Goal: Task Accomplishment & Management: Complete application form

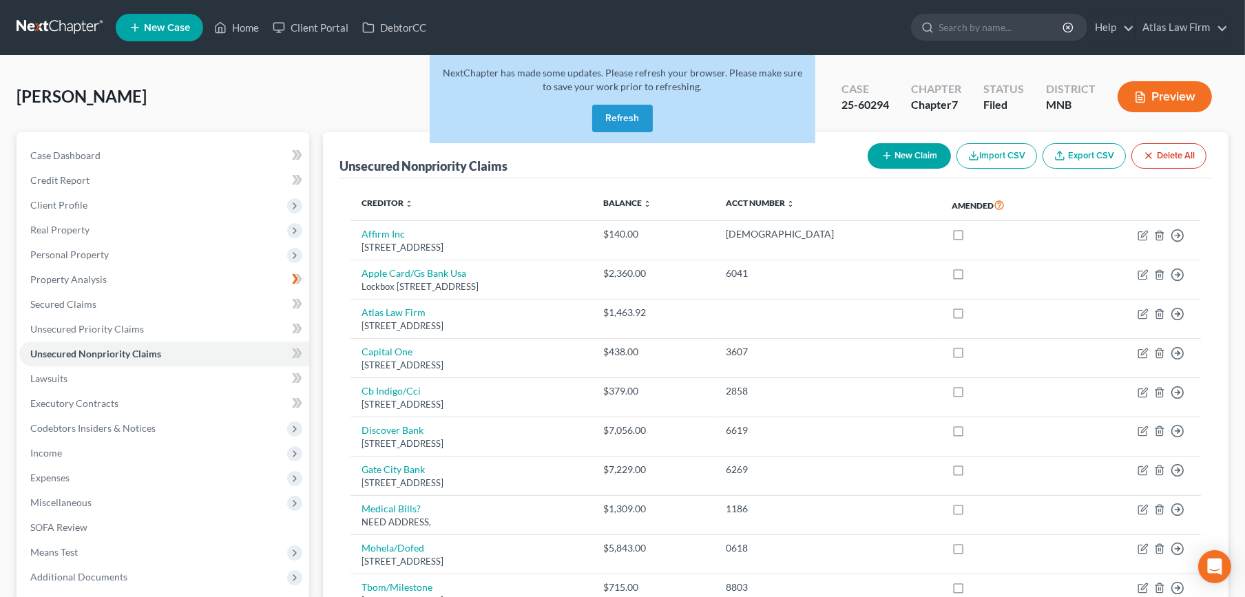
click at [608, 110] on button "Refresh" at bounding box center [622, 119] width 61 height 28
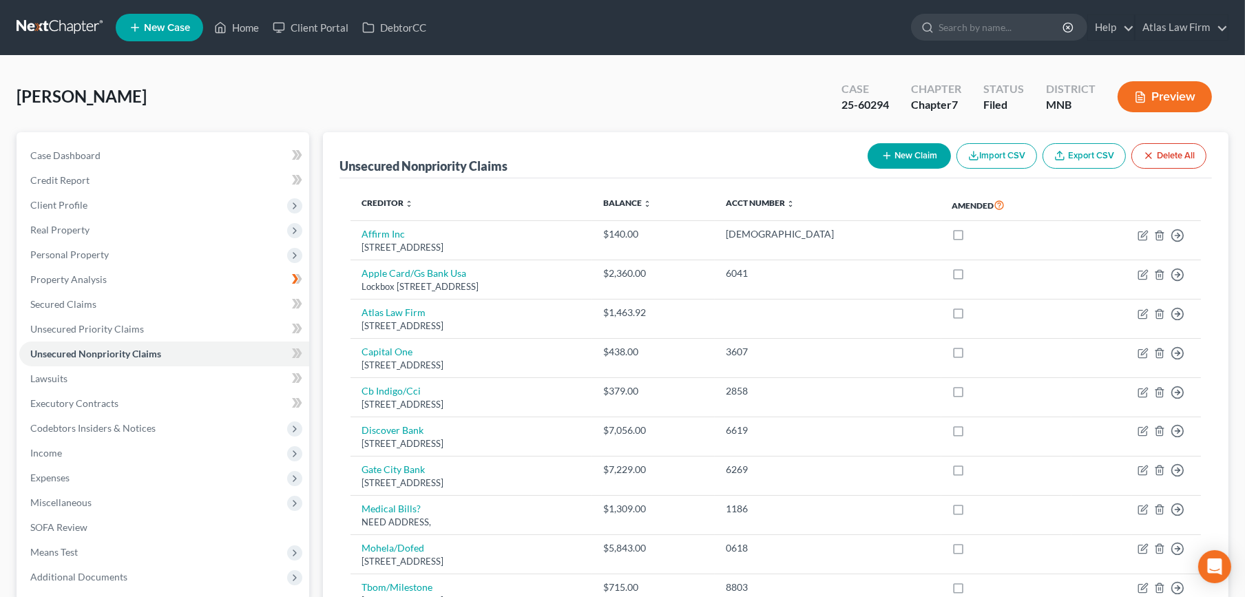
click at [619, 110] on div "Asplin, Karis Upgraded Case 25-60294 Chapter Chapter 7 Status Filed District MN…" at bounding box center [623, 102] width 1212 height 60
click at [68, 27] on link at bounding box center [61, 27] width 88 height 25
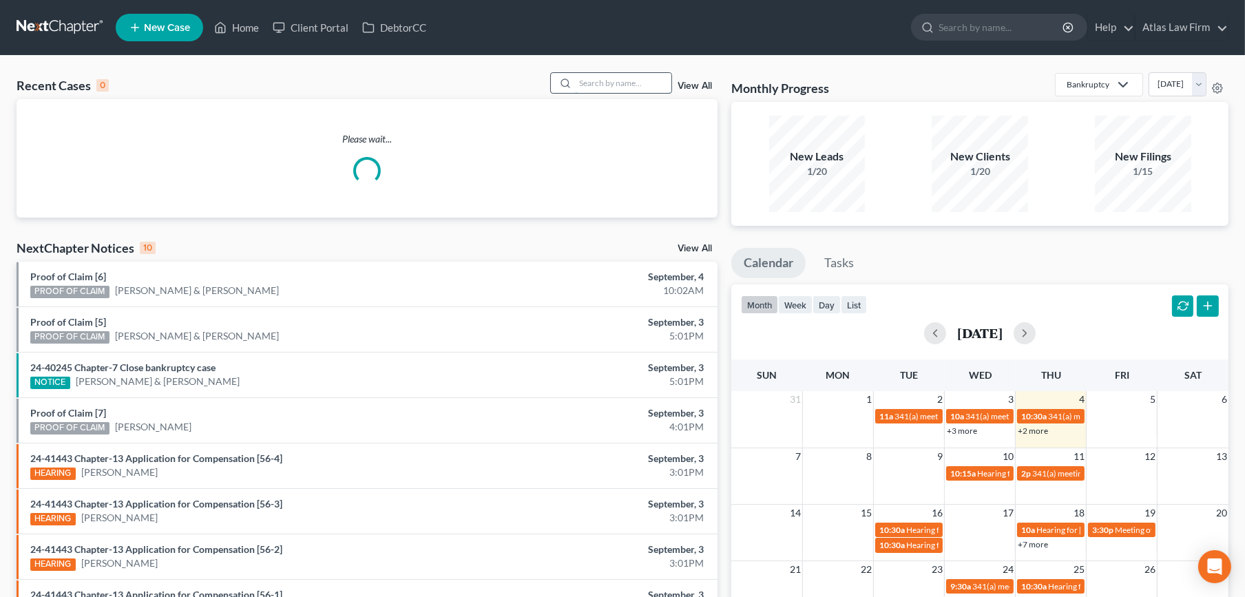
click at [610, 84] on input "search" at bounding box center [623, 83] width 96 height 20
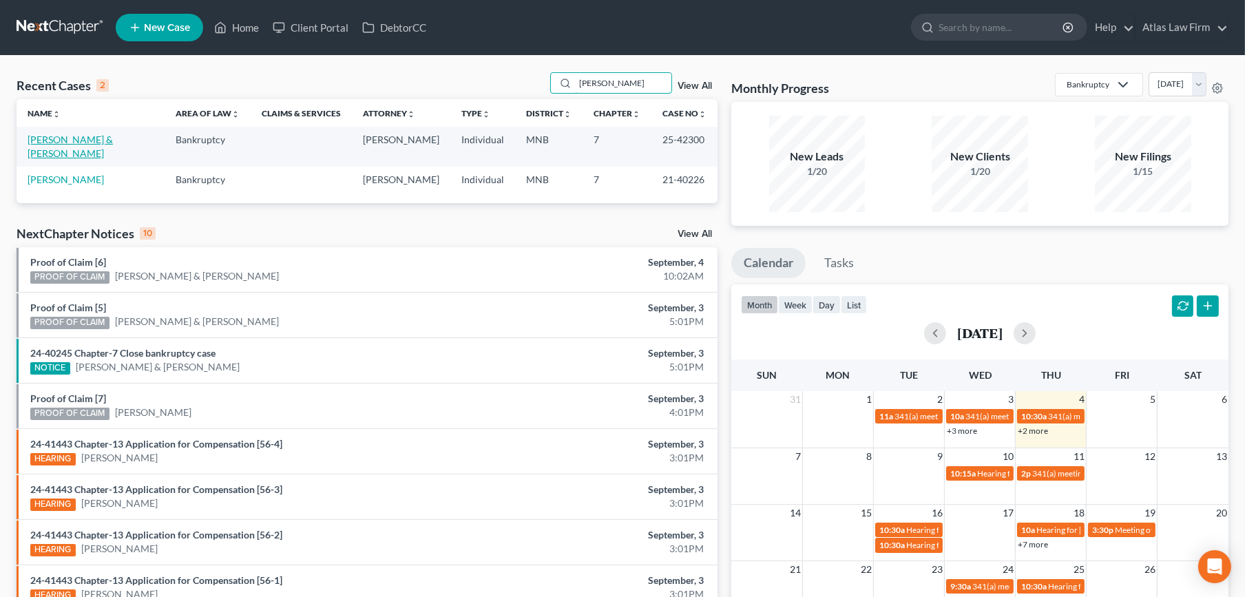
type input "[PERSON_NAME]"
click at [46, 141] on link "[PERSON_NAME] & [PERSON_NAME]" at bounding box center [70, 146] width 85 height 25
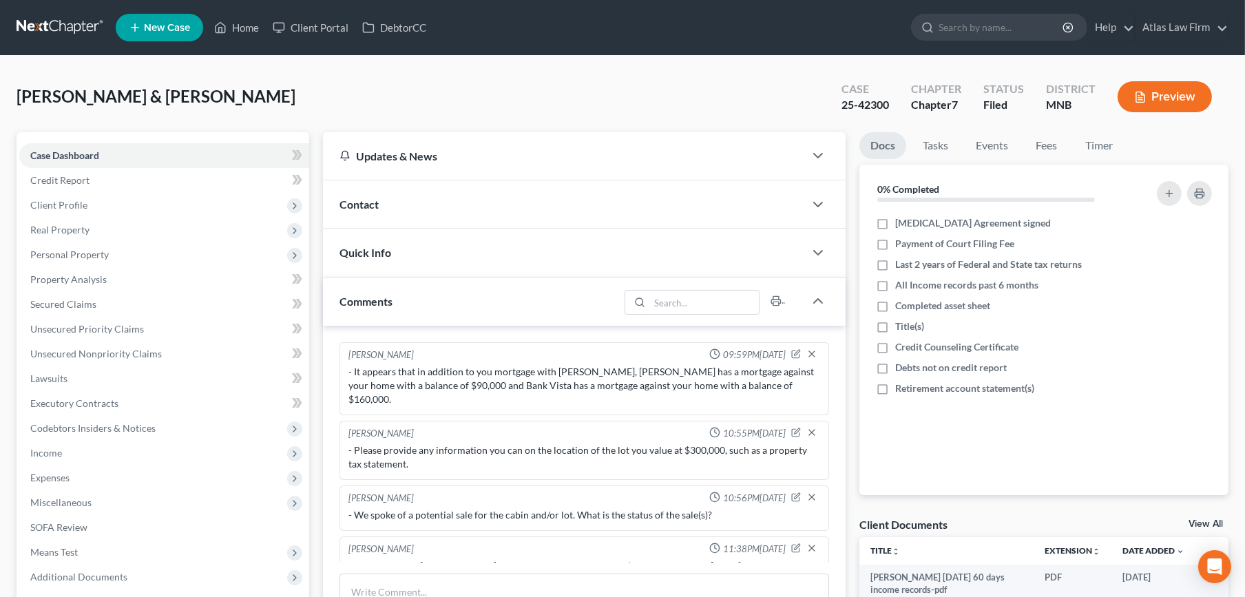
scroll to position [493, 0]
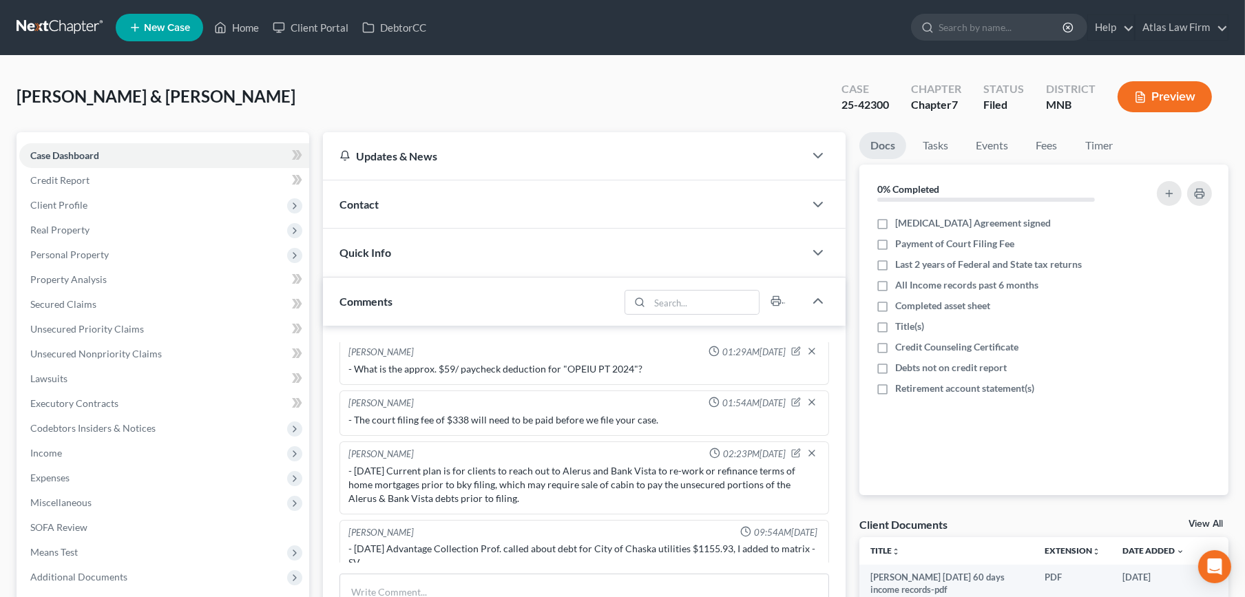
click at [1159, 89] on button "Preview" at bounding box center [1165, 96] width 94 height 31
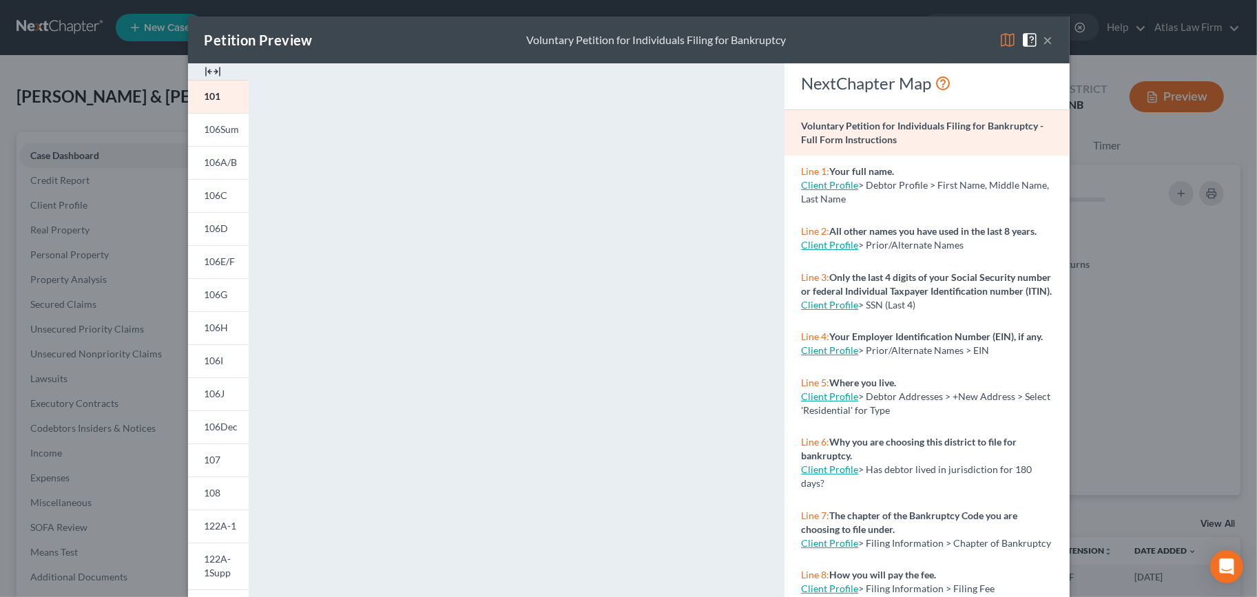
click at [1047, 40] on div "Petition Preview Voluntary Petition for Individuals Filing for Bankruptcy ×" at bounding box center [629, 40] width 882 height 47
click at [1044, 44] on button "×" at bounding box center [1049, 40] width 10 height 17
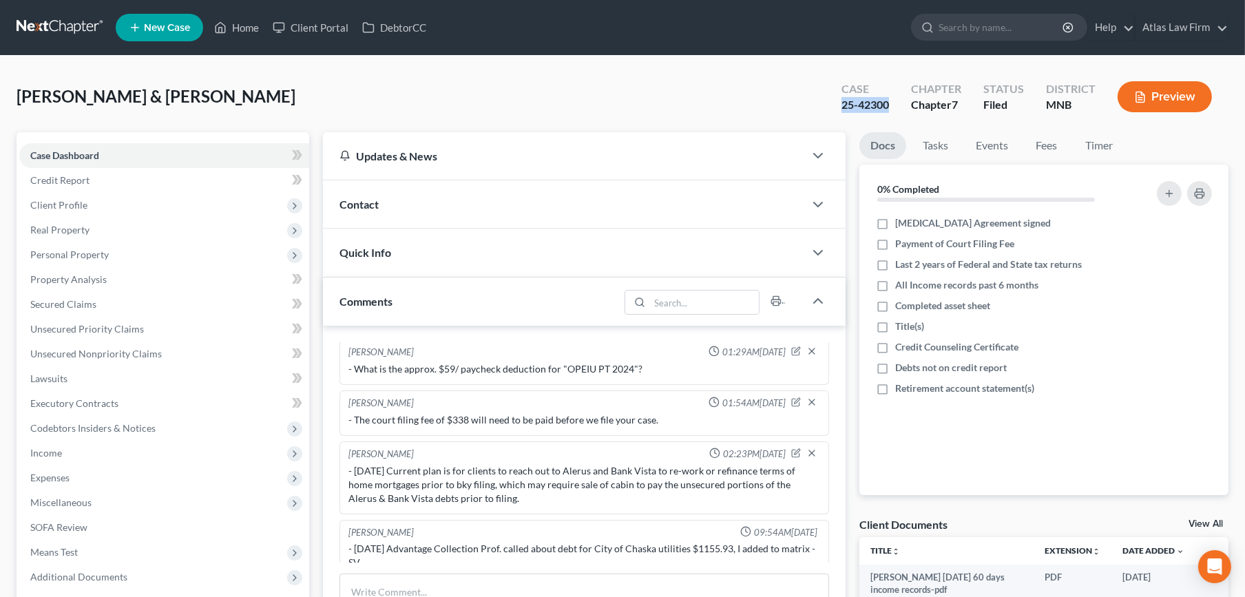
drag, startPoint x: 895, startPoint y: 106, endPoint x: 842, endPoint y: 104, distance: 53.8
click at [842, 104] on div "Case 25-42300" at bounding box center [866, 98] width 70 height 41
copy div "25-42300"
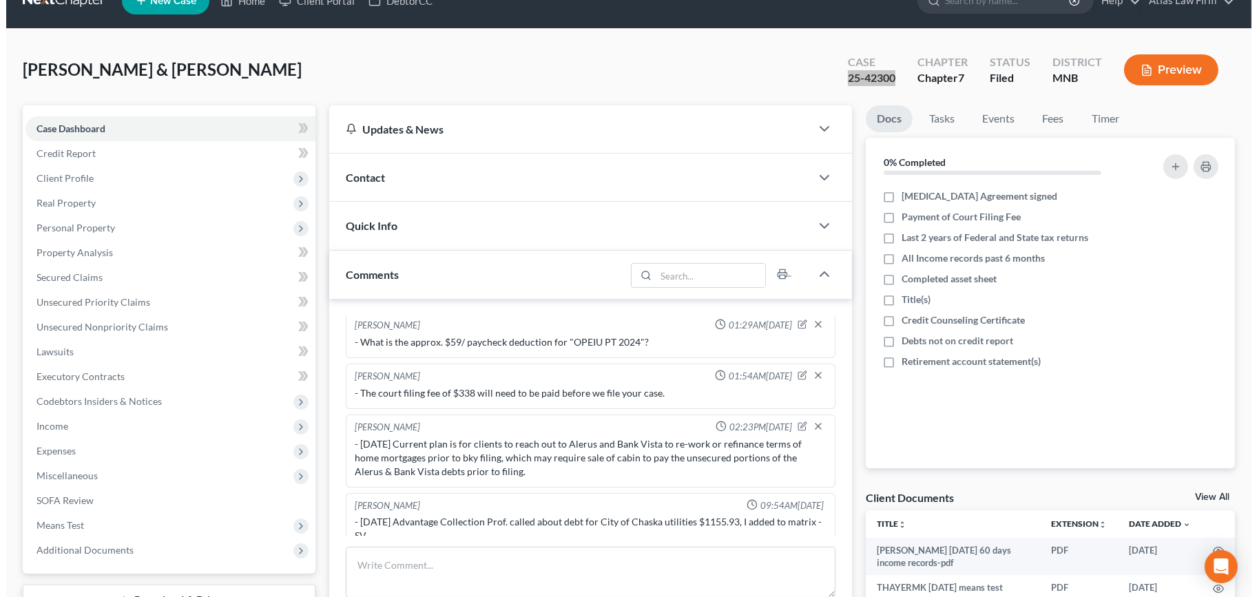
scroll to position [0, 0]
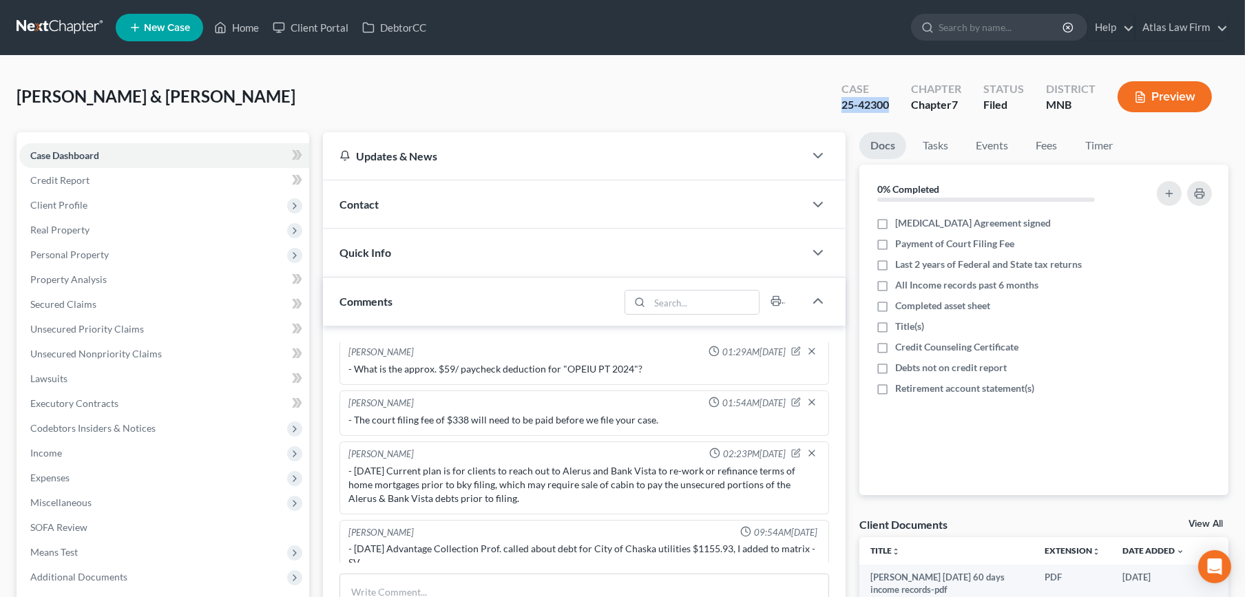
click at [1143, 92] on icon "button" at bounding box center [1141, 97] width 8 height 10
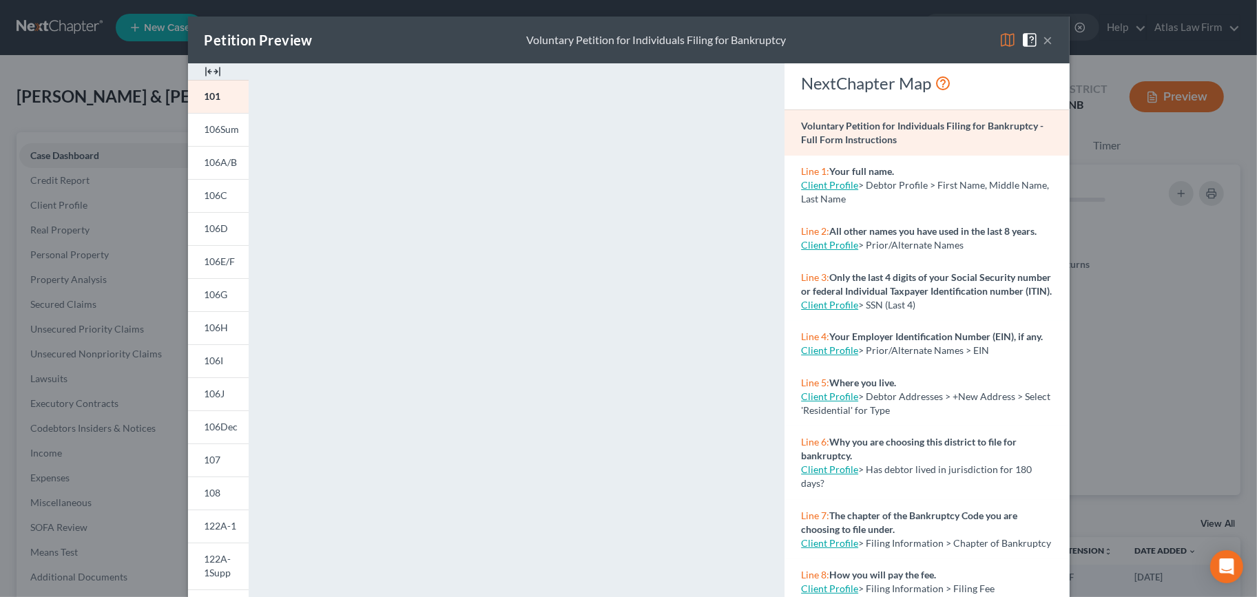
click at [1001, 38] on img at bounding box center [1007, 40] width 17 height 17
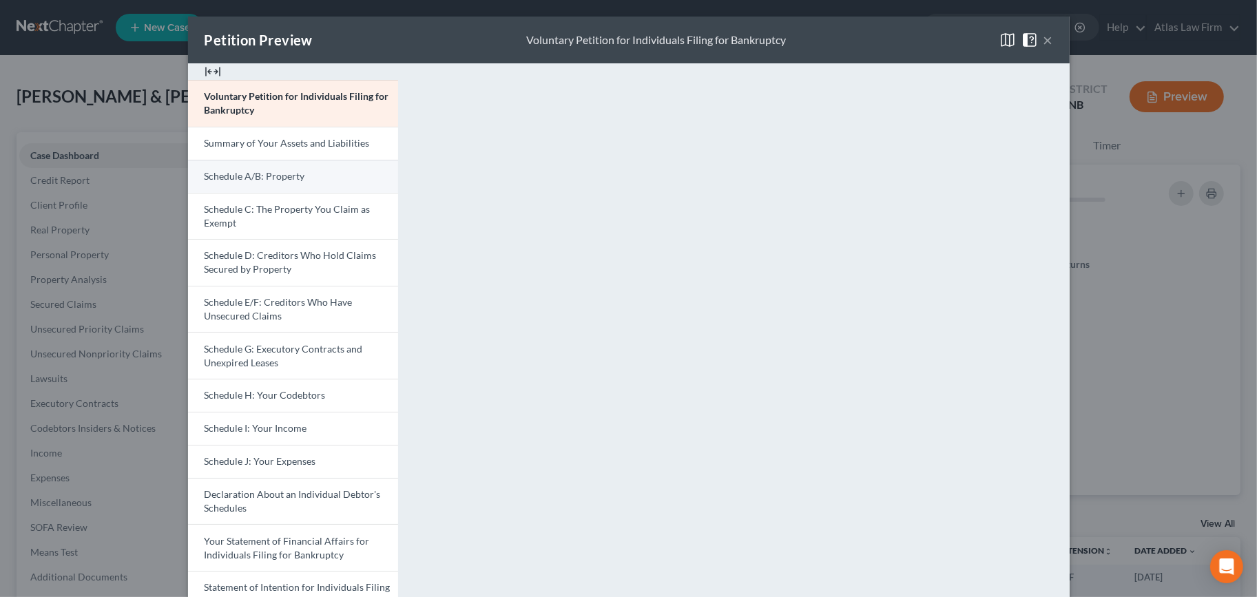
click at [293, 170] on span "Schedule A/B: Property" at bounding box center [255, 176] width 101 height 12
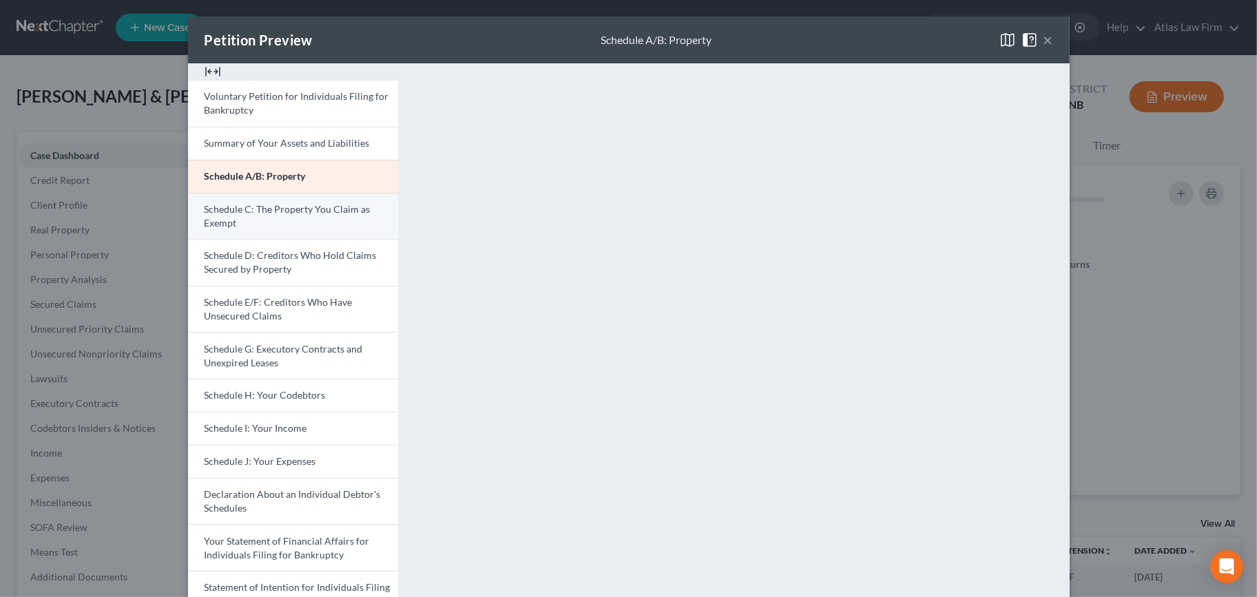
click at [245, 218] on link "Schedule C: The Property You Claim as Exempt" at bounding box center [293, 216] width 210 height 47
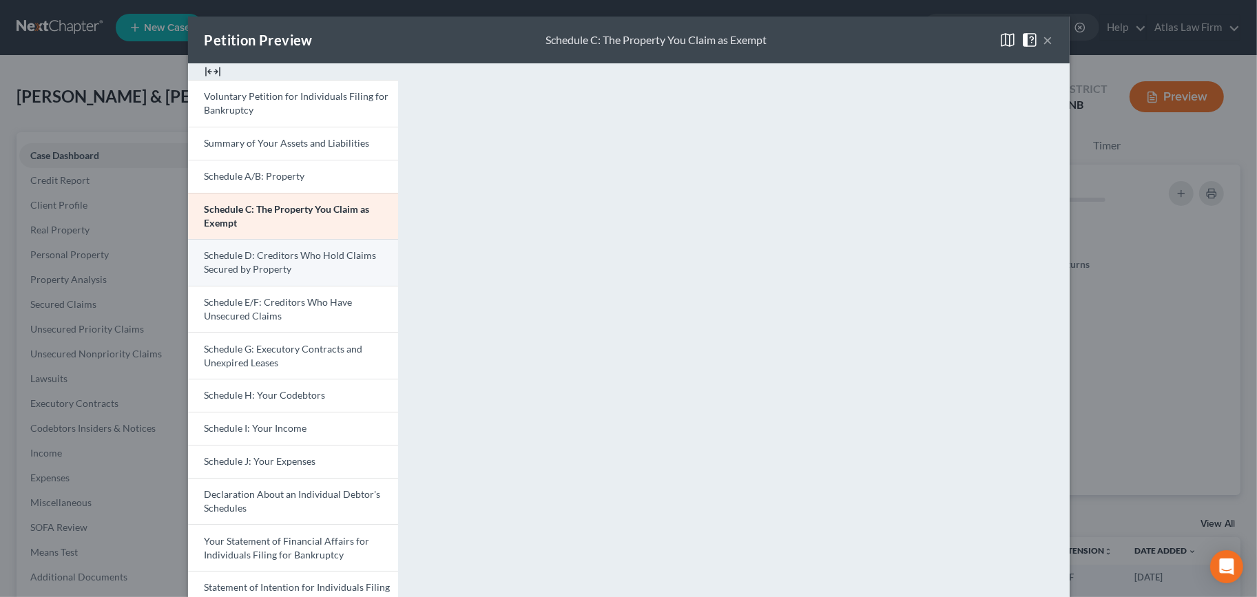
click at [306, 253] on span "Schedule D: Creditors Who Hold Claims Secured by Property" at bounding box center [291, 261] width 172 height 25
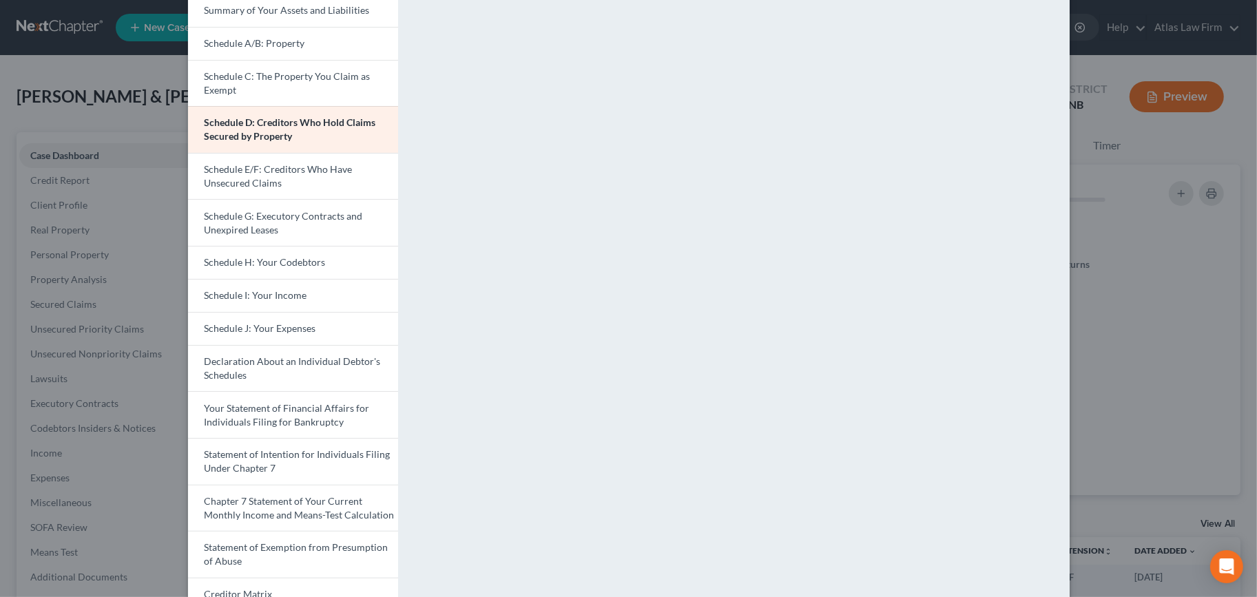
scroll to position [87, 0]
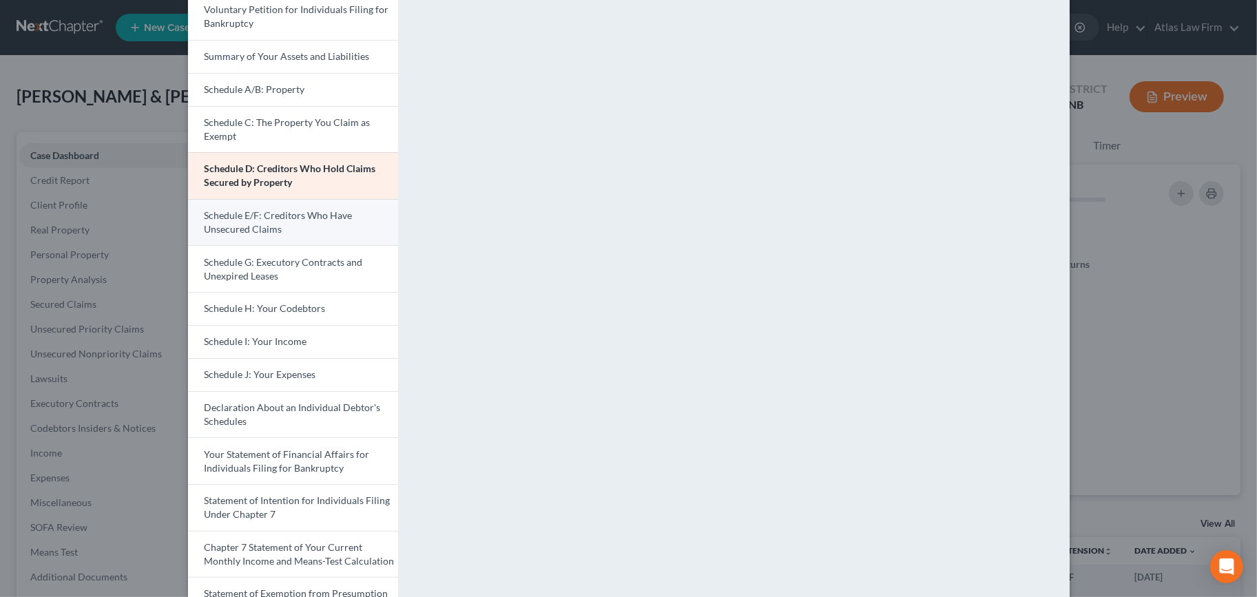
click at [298, 229] on link "Schedule E/F: Creditors Who Have Unsecured Claims" at bounding box center [293, 222] width 210 height 47
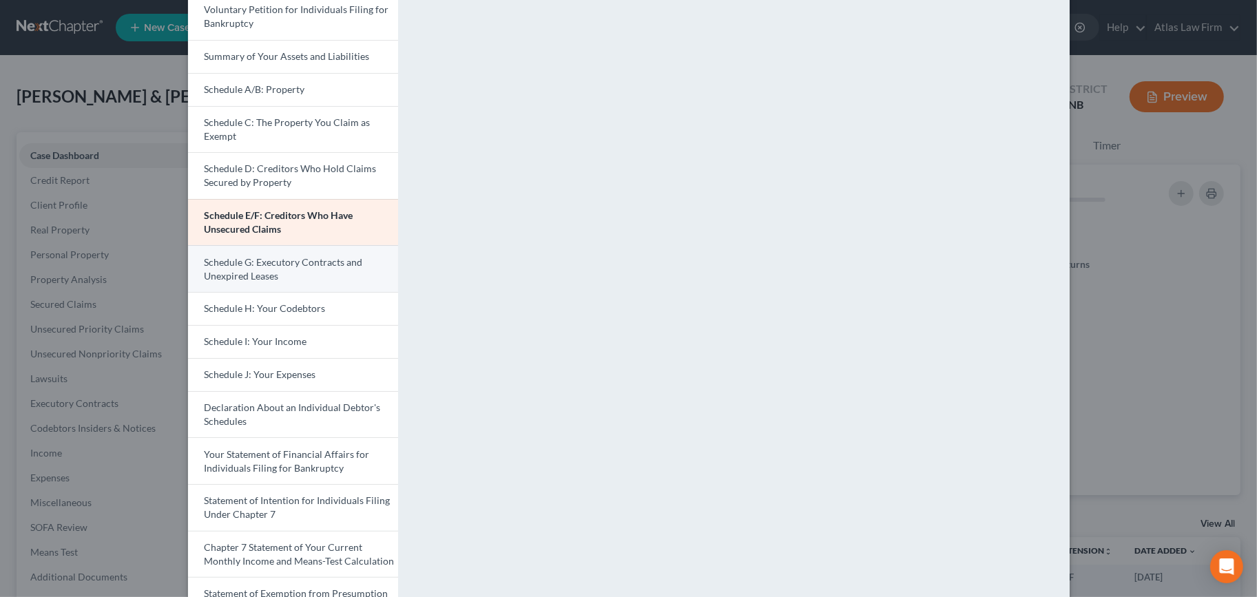
click at [267, 261] on span "Schedule G: Executory Contracts and Unexpired Leases" at bounding box center [284, 268] width 158 height 25
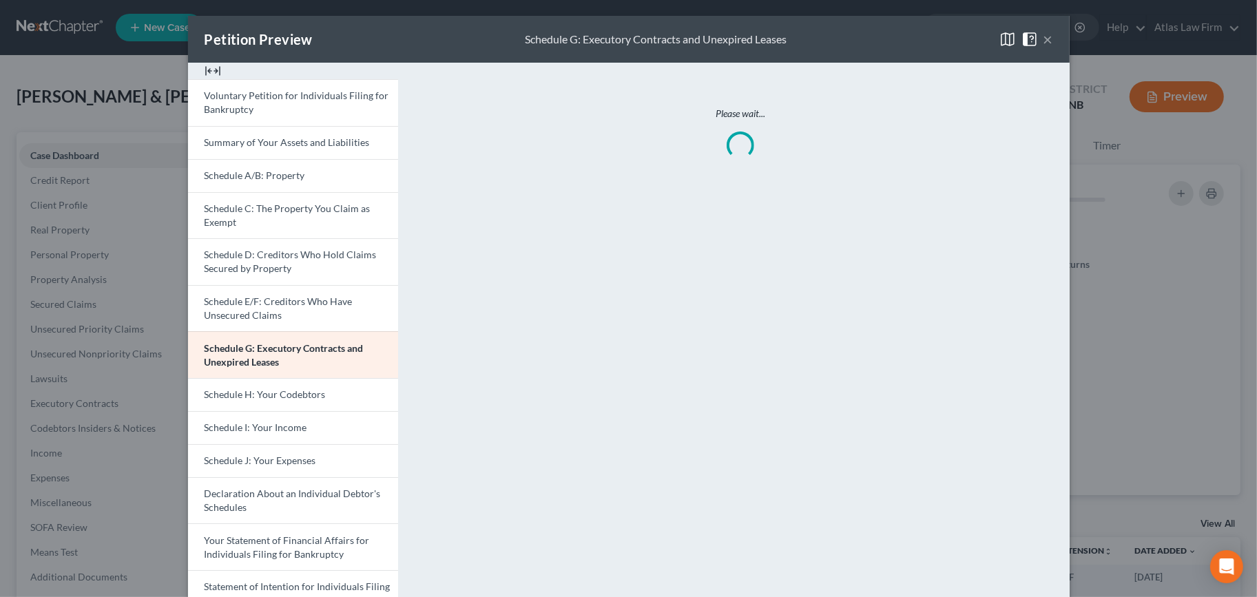
scroll to position [0, 0]
click at [283, 399] on span "Schedule H: Your Codebtors" at bounding box center [265, 395] width 121 height 12
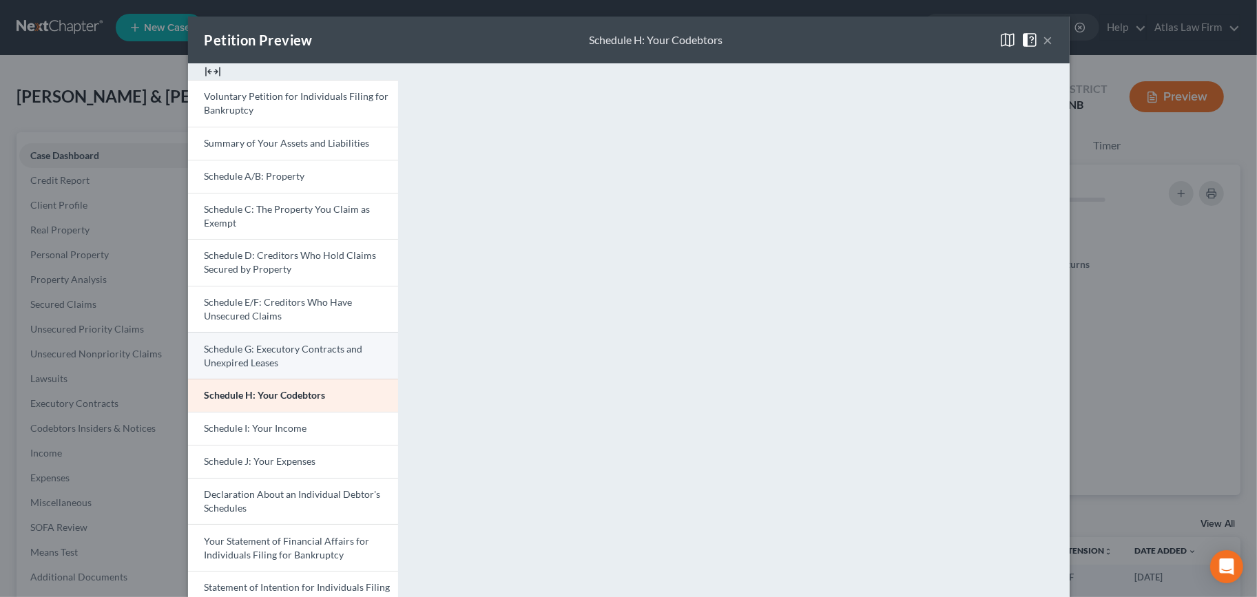
scroll to position [76, 0]
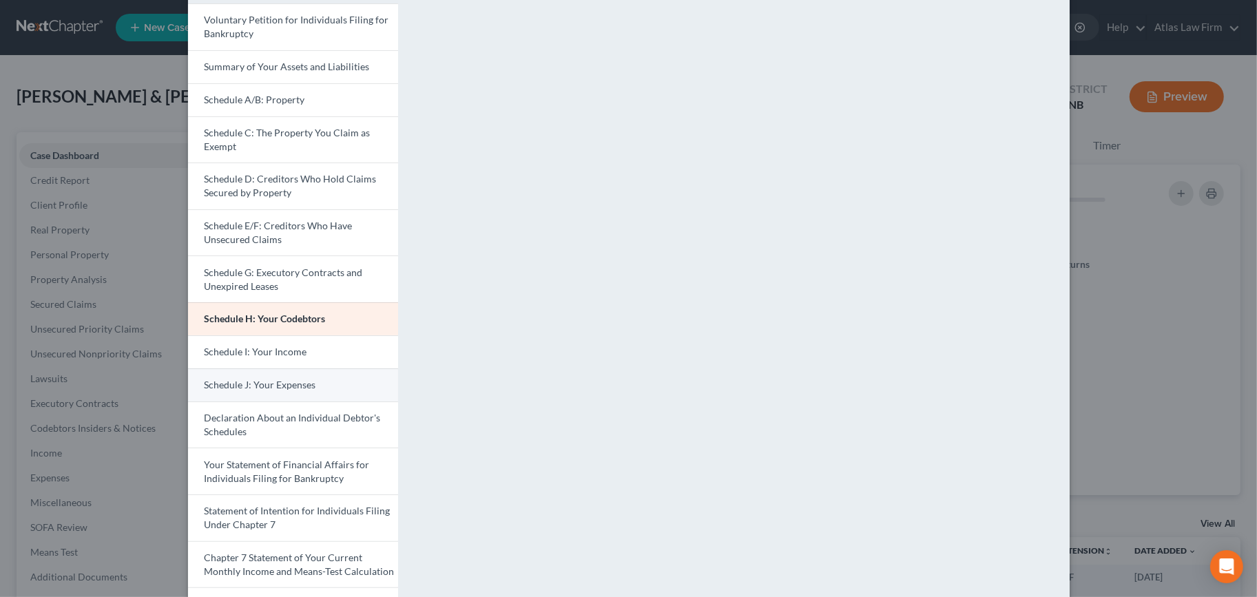
click at [305, 381] on span "Schedule J: Your Expenses" at bounding box center [261, 385] width 112 height 12
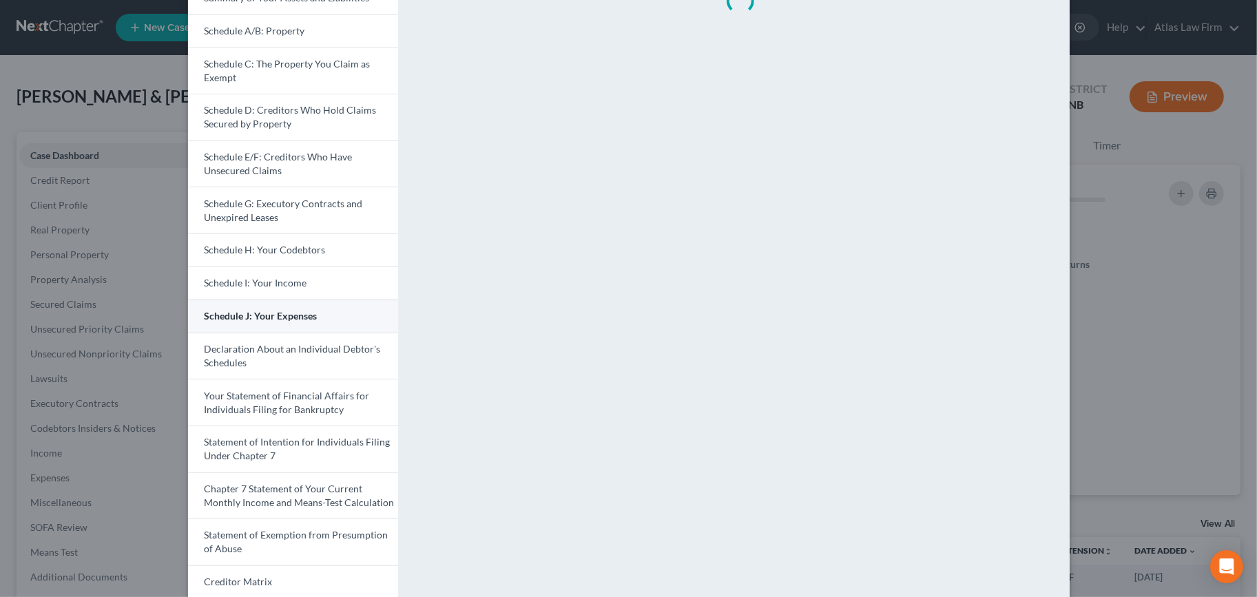
scroll to position [229, 0]
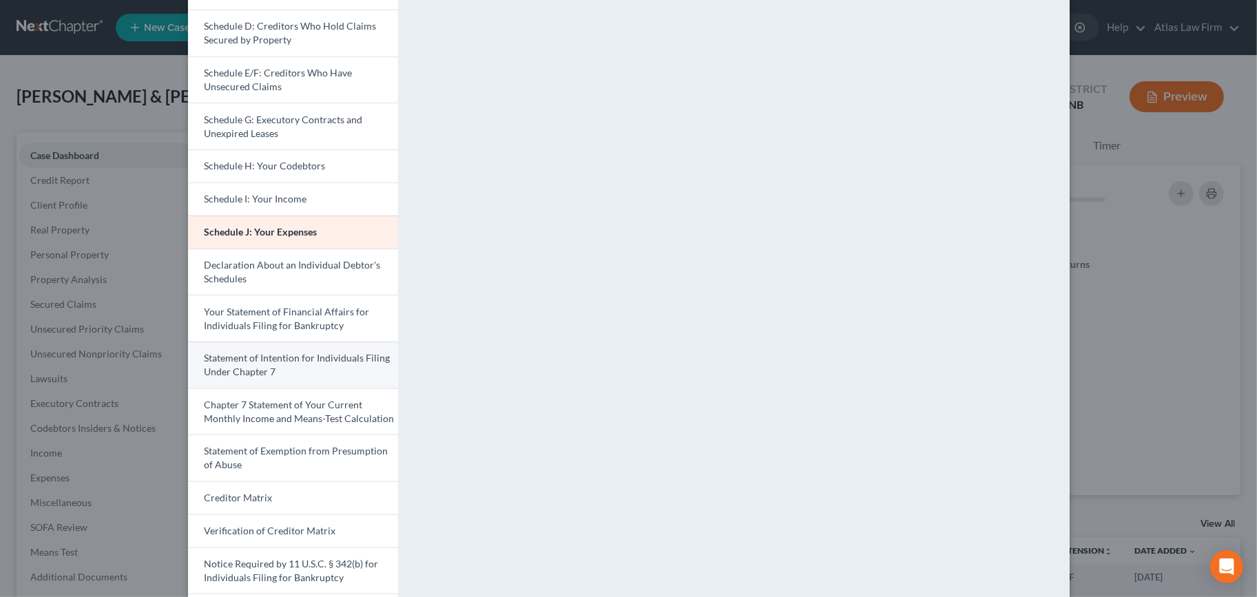
click at [320, 359] on span "Statement of Intention for Individuals Filing Under Chapter 7" at bounding box center [298, 364] width 186 height 25
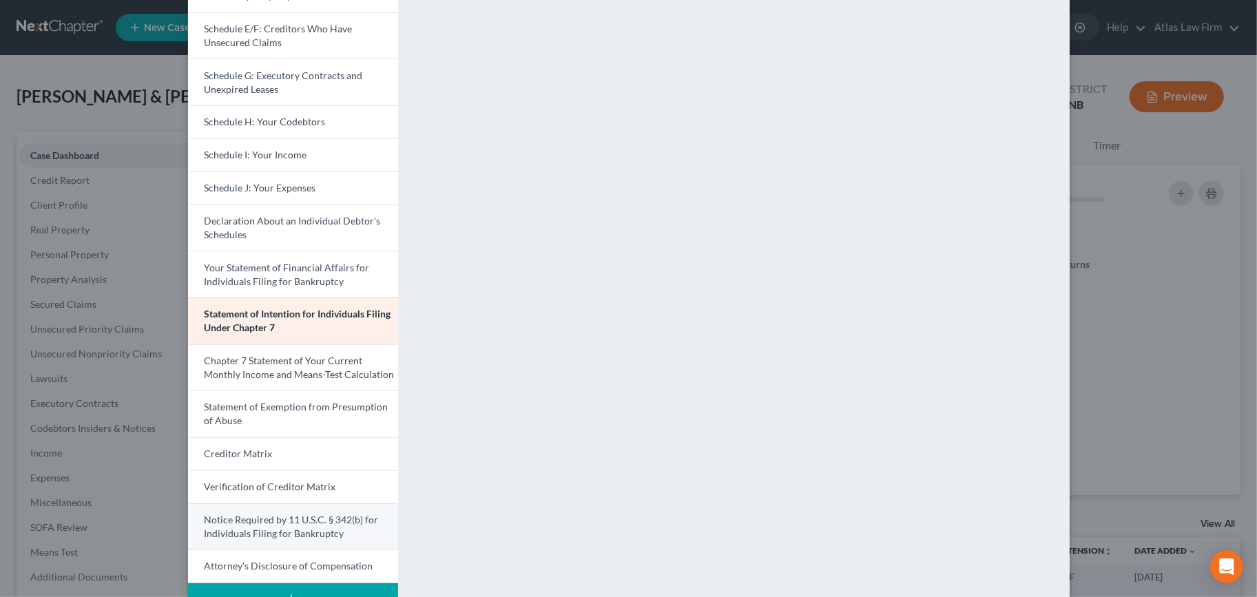
scroll to position [316, 0]
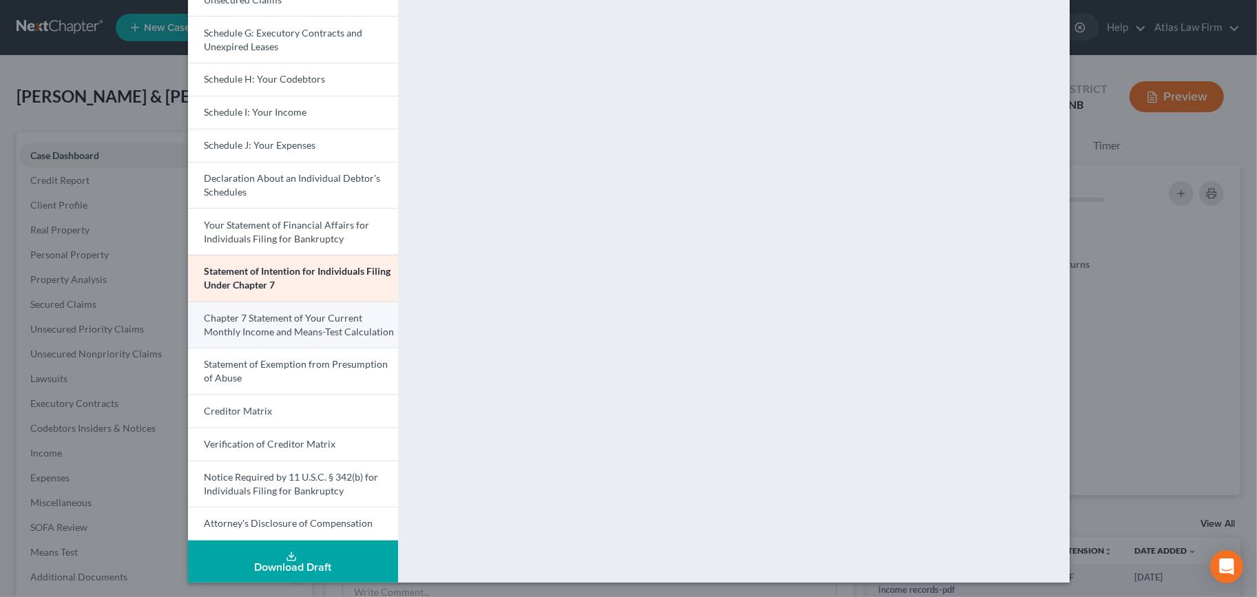
click at [310, 318] on span "Chapter 7 Statement of Your Current Monthly Income and Means-Test Calculation" at bounding box center [300, 324] width 190 height 25
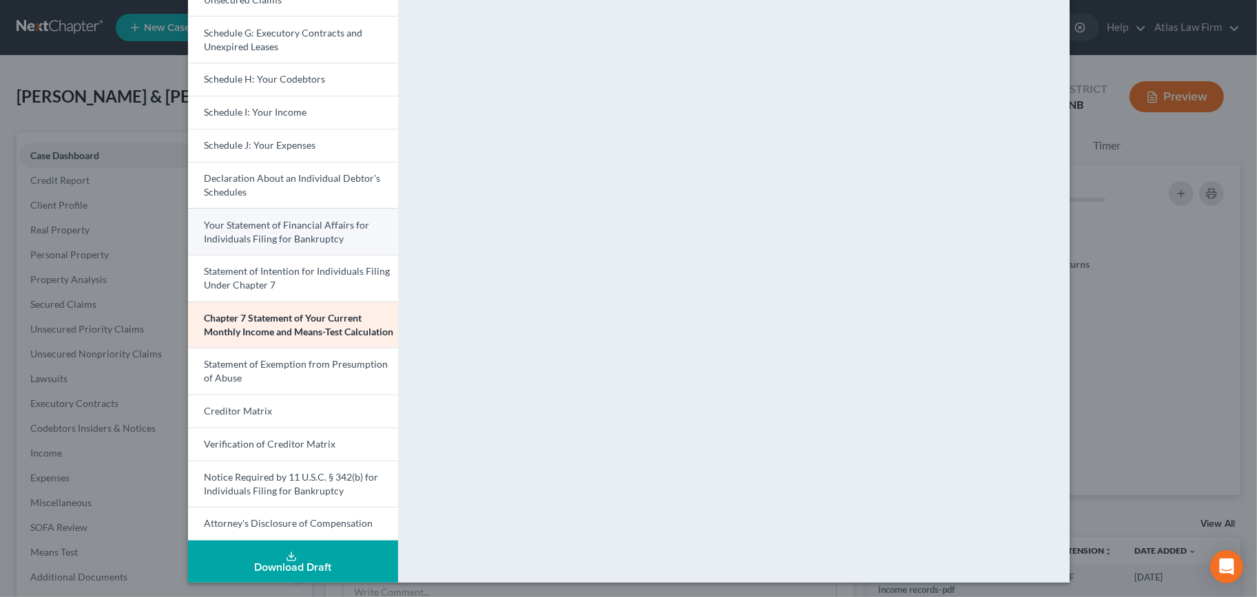
click at [266, 214] on link "Your Statement of Financial Affairs for Individuals Filing for Bankruptcy" at bounding box center [293, 231] width 210 height 47
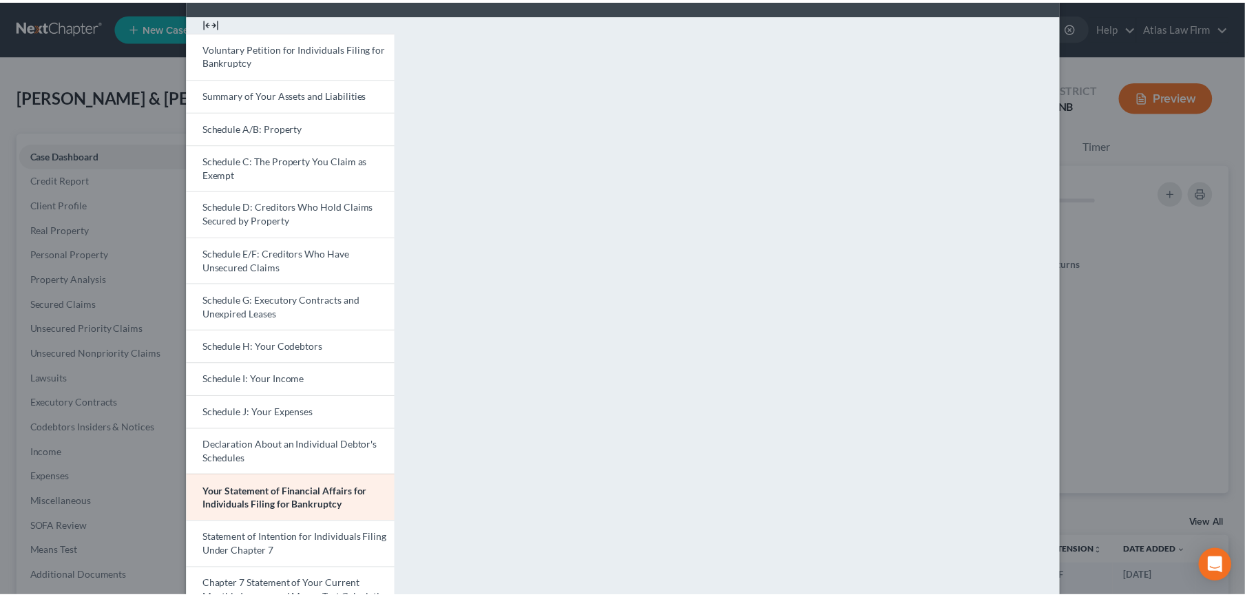
scroll to position [0, 0]
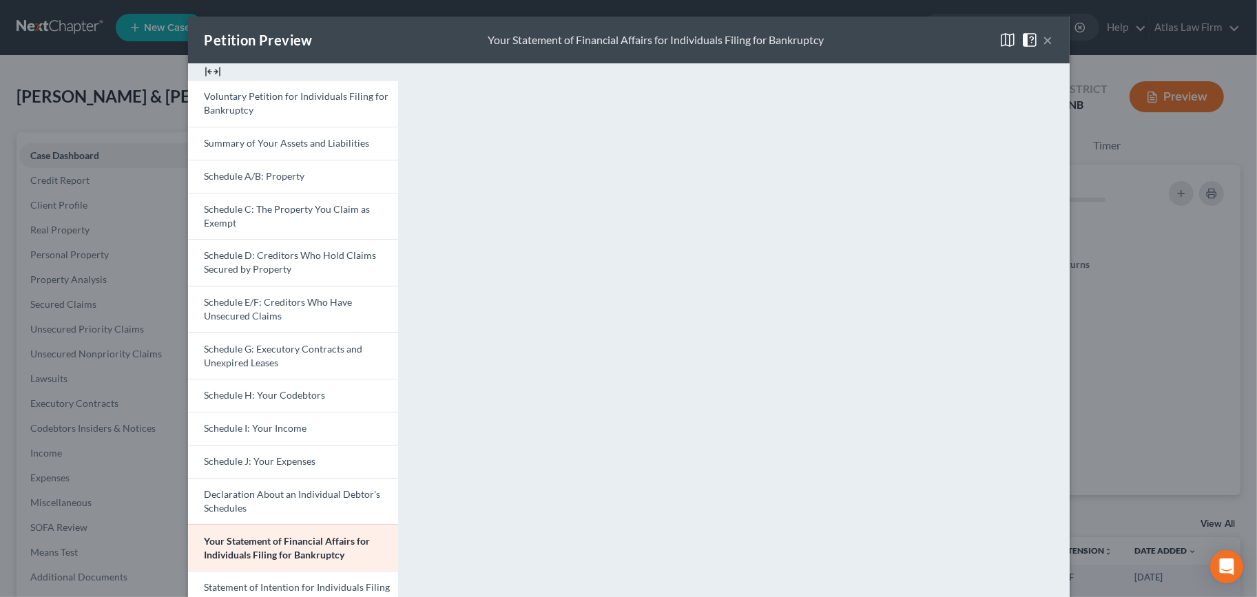
click at [1044, 39] on button "×" at bounding box center [1049, 40] width 10 height 17
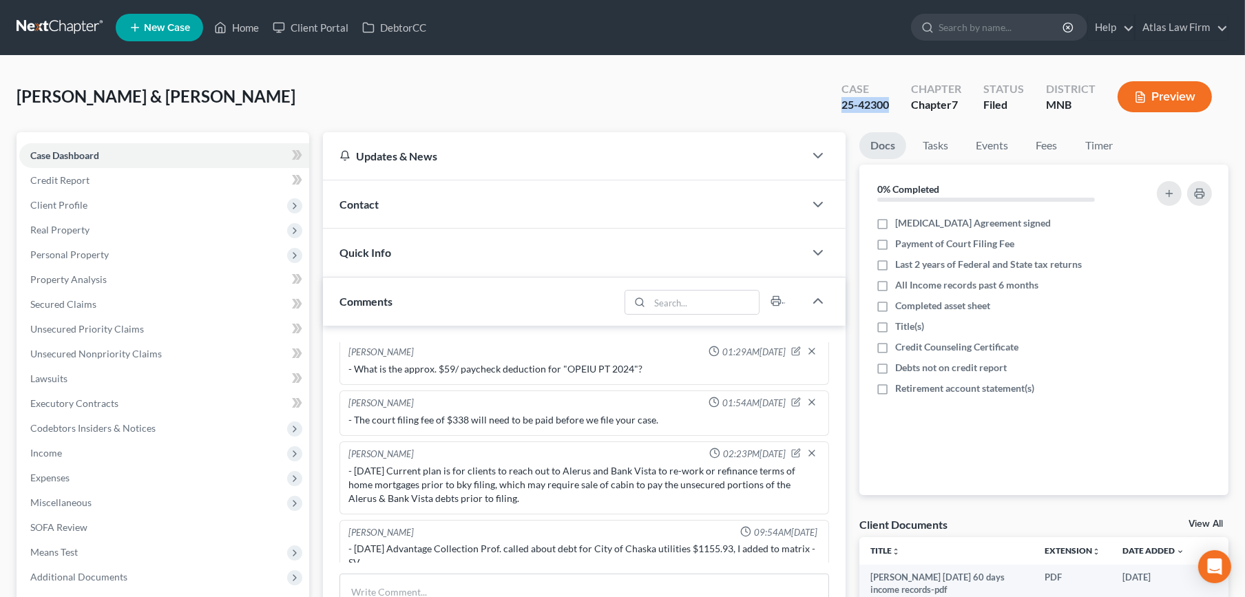
click at [565, 105] on div "[PERSON_NAME] & [PERSON_NAME] Upgraded Case 25-42300 Chapter Chapter 7 Status F…" at bounding box center [623, 102] width 1212 height 60
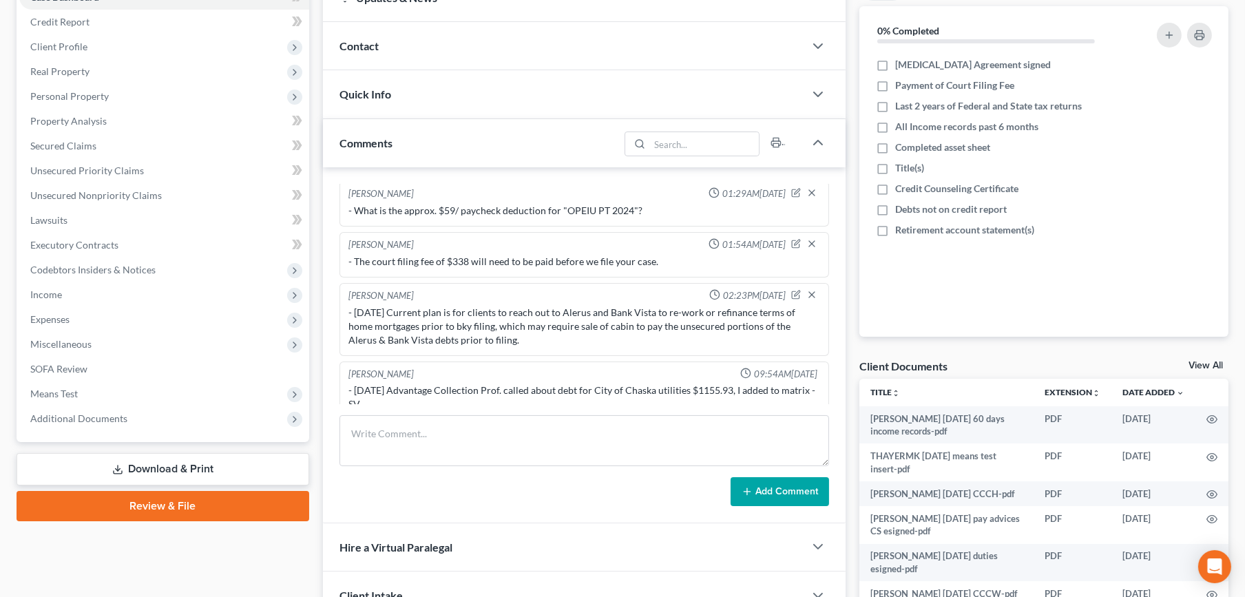
scroll to position [306, 0]
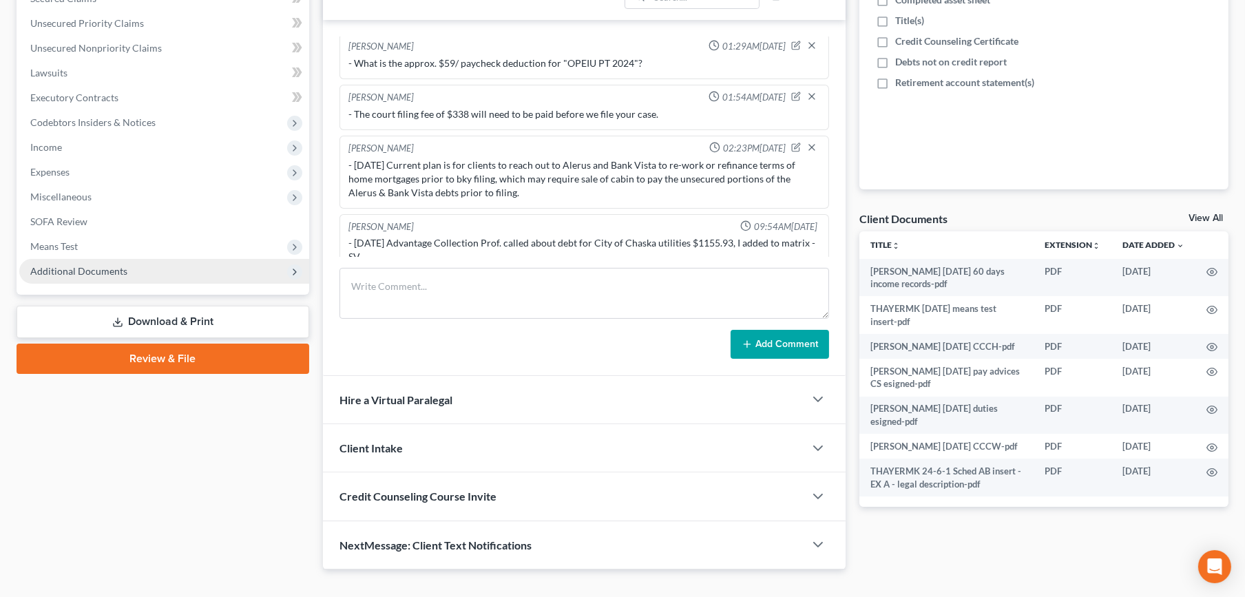
click at [74, 274] on span "Additional Documents" at bounding box center [78, 271] width 97 height 12
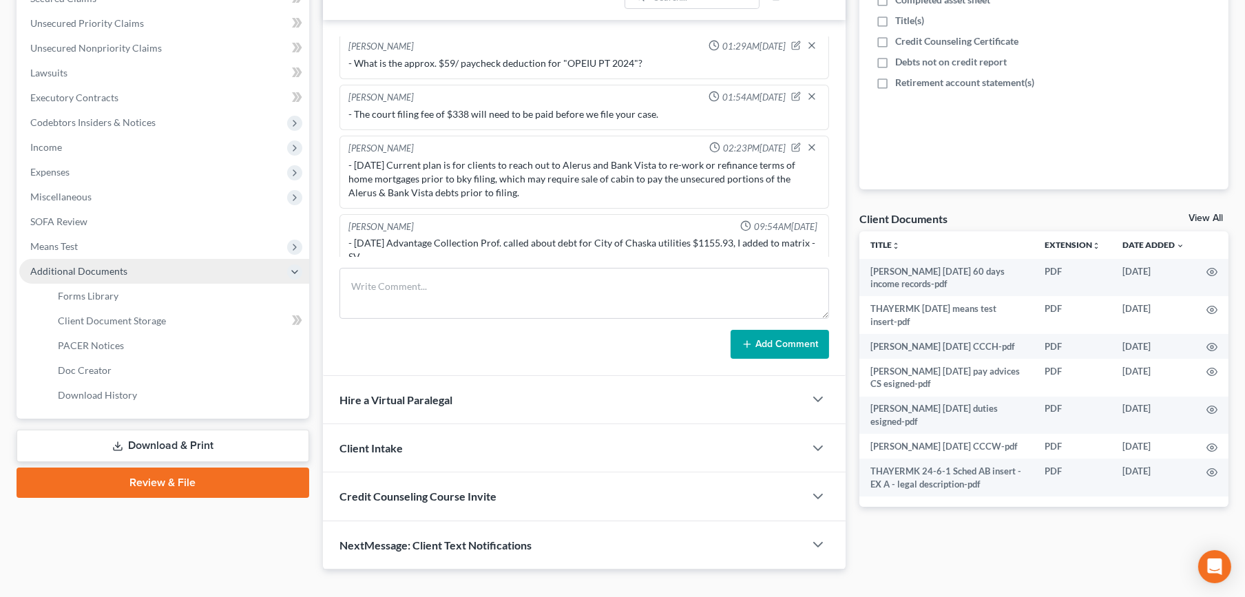
scroll to position [0, 0]
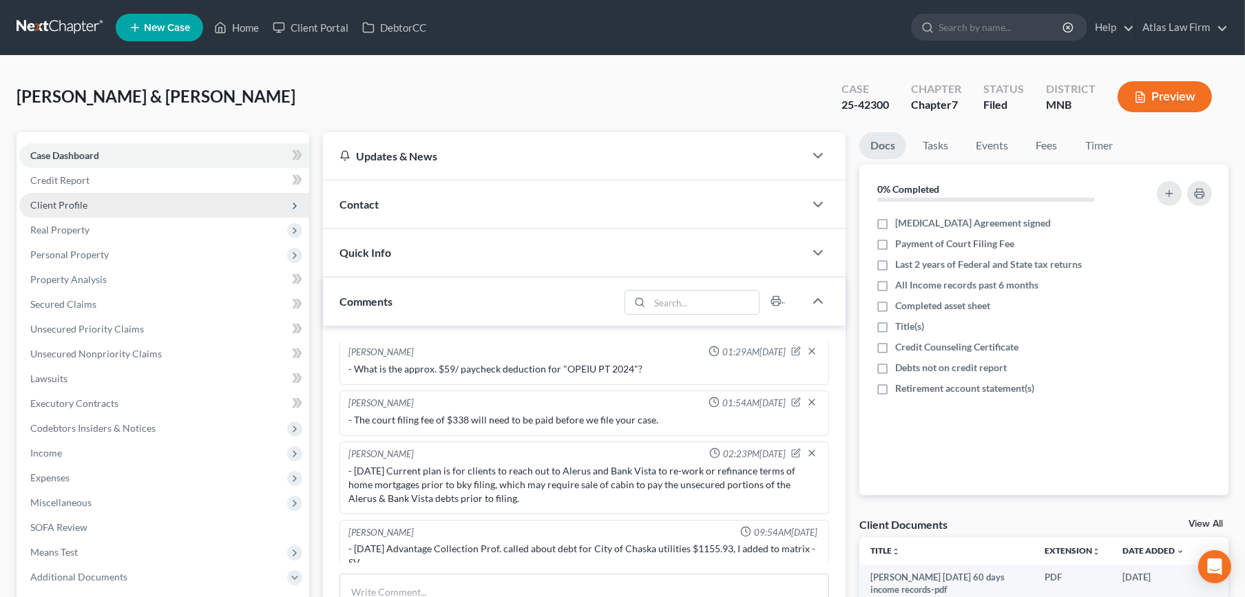
click at [79, 205] on span "Client Profile" at bounding box center [58, 205] width 57 height 12
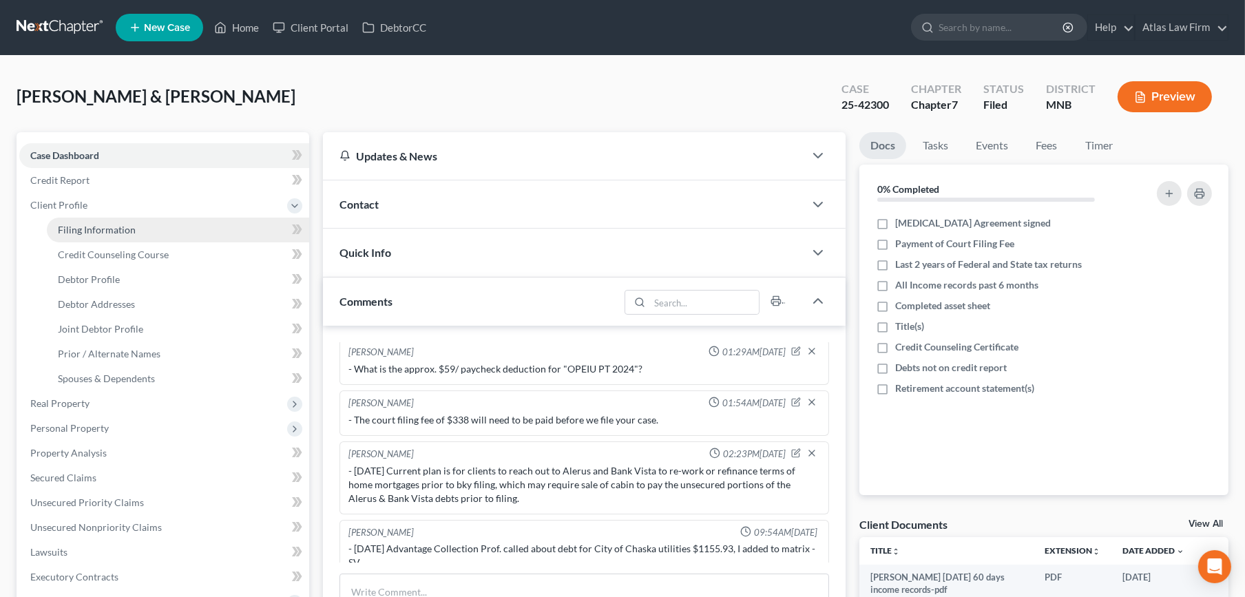
click at [80, 230] on span "Filing Information" at bounding box center [97, 230] width 78 height 12
select select "0"
select select "3"
select select "1"
select select "0"
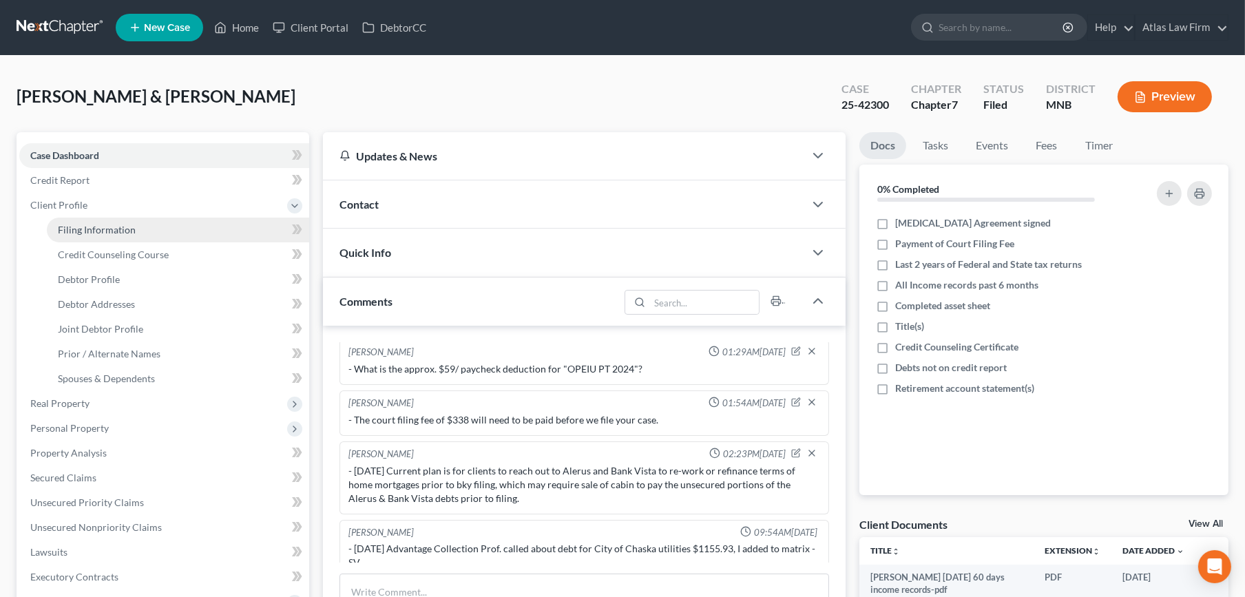
select select "24"
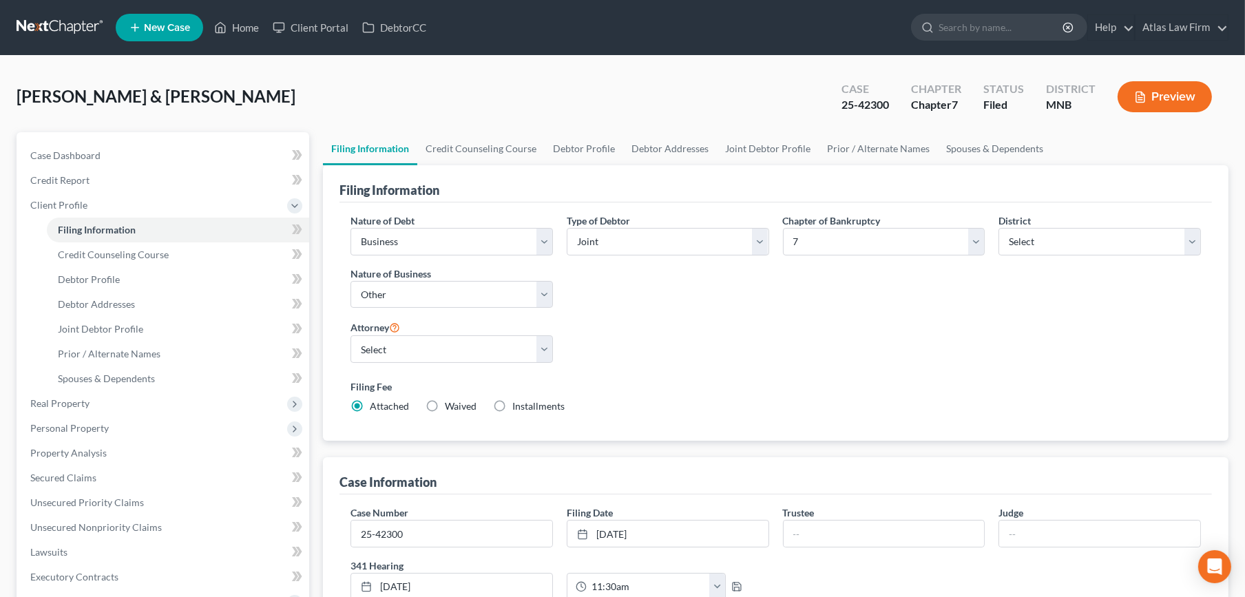
click at [506, 36] on ul "New Case Home Client Portal DebtorCC - No Result - See all results Or Press Ent…" at bounding box center [672, 28] width 1113 height 36
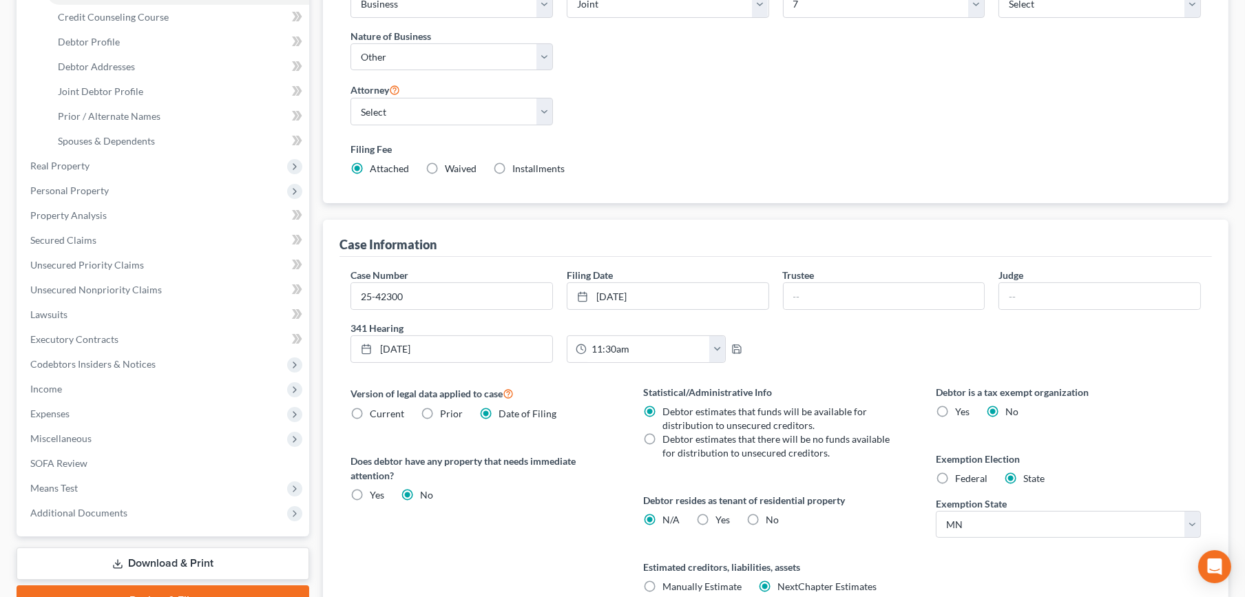
scroll to position [362, 0]
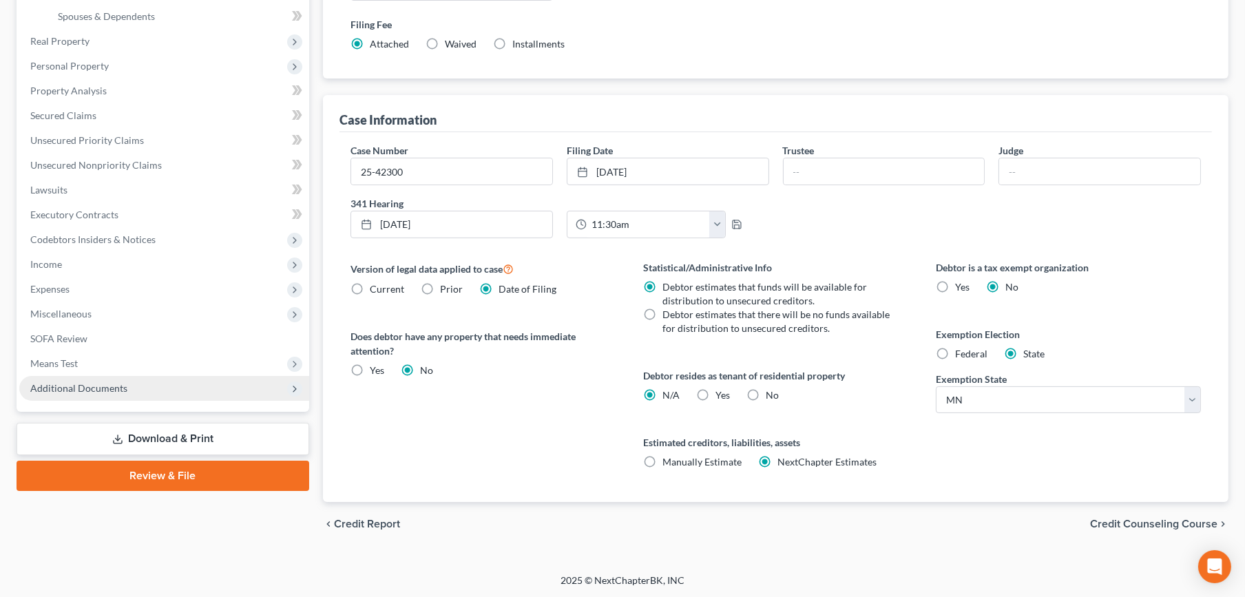
click at [137, 386] on span "Additional Documents" at bounding box center [164, 388] width 290 height 25
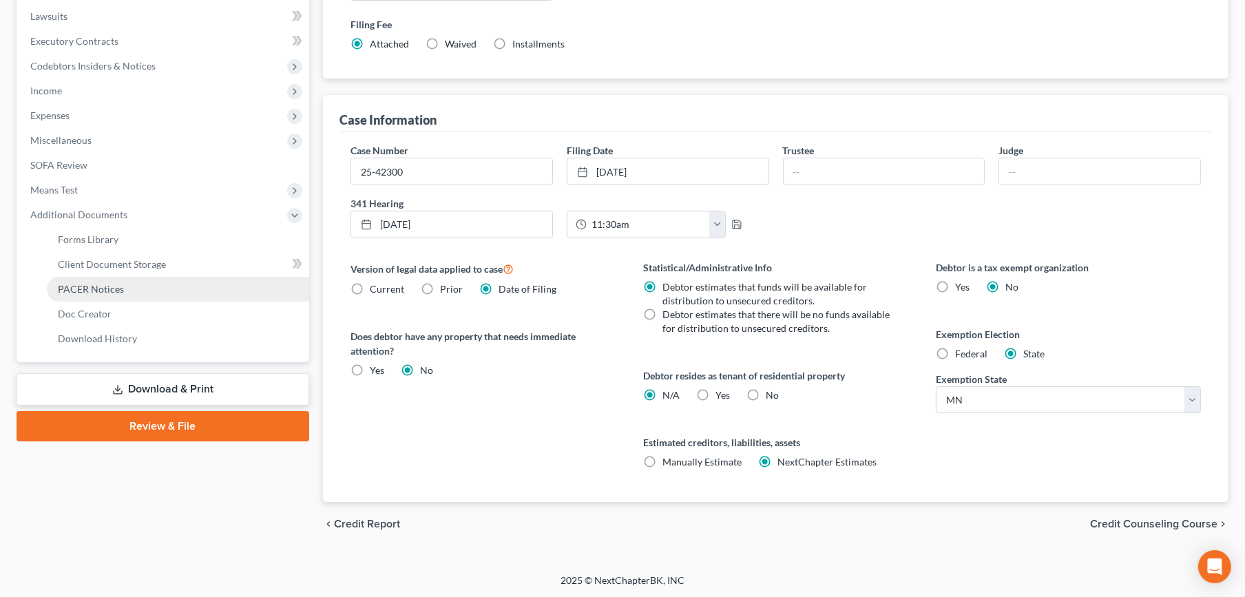
click at [141, 291] on link "PACER Notices" at bounding box center [178, 289] width 262 height 25
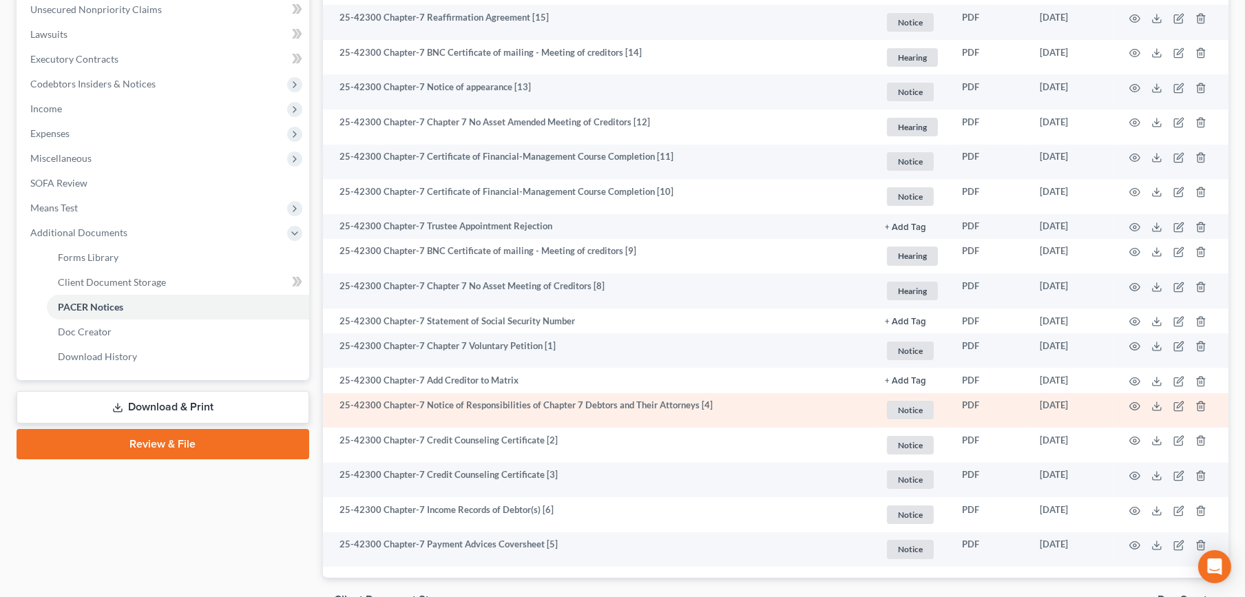
scroll to position [268, 0]
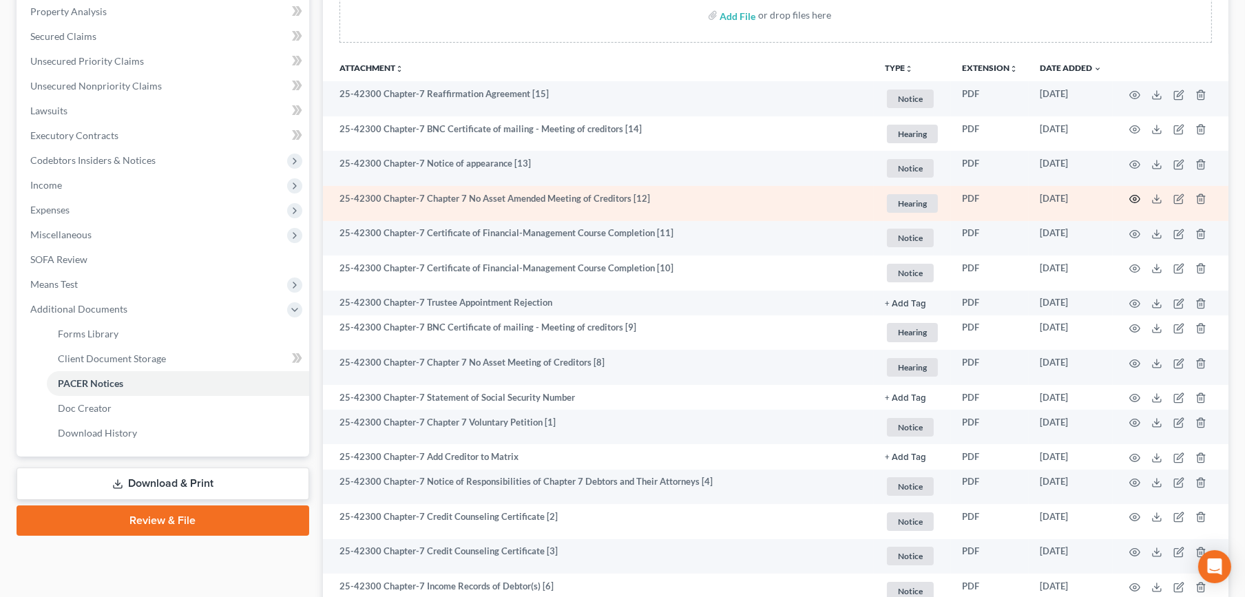
click at [1134, 196] on icon "button" at bounding box center [1135, 200] width 10 height 8
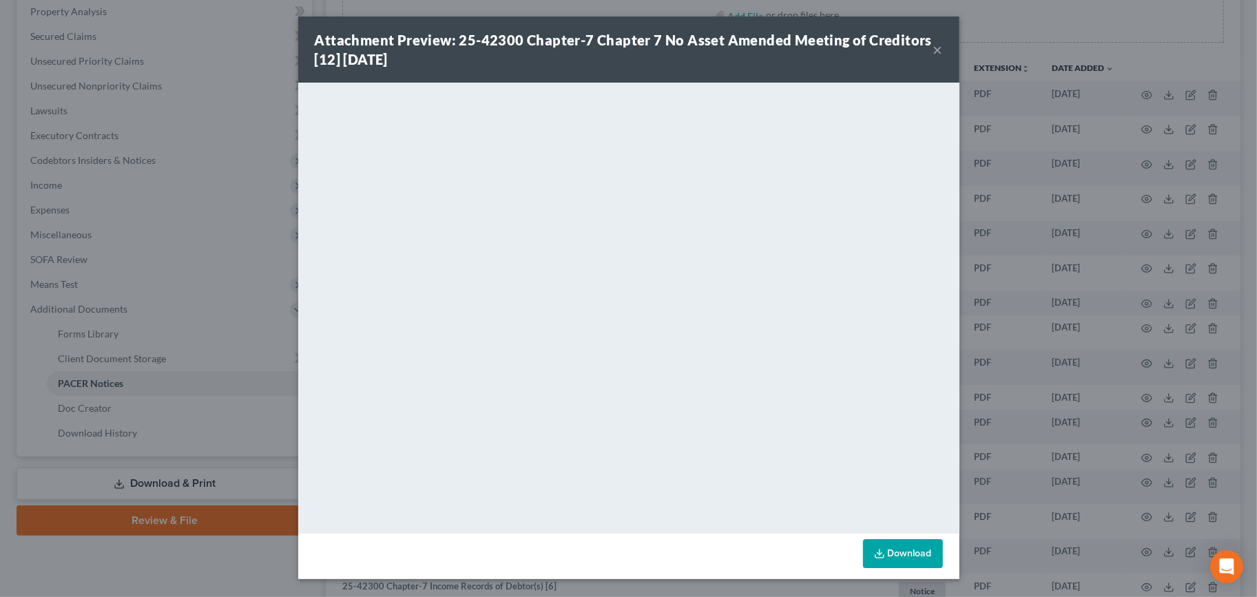
click at [937, 50] on button "×" at bounding box center [938, 49] width 10 height 17
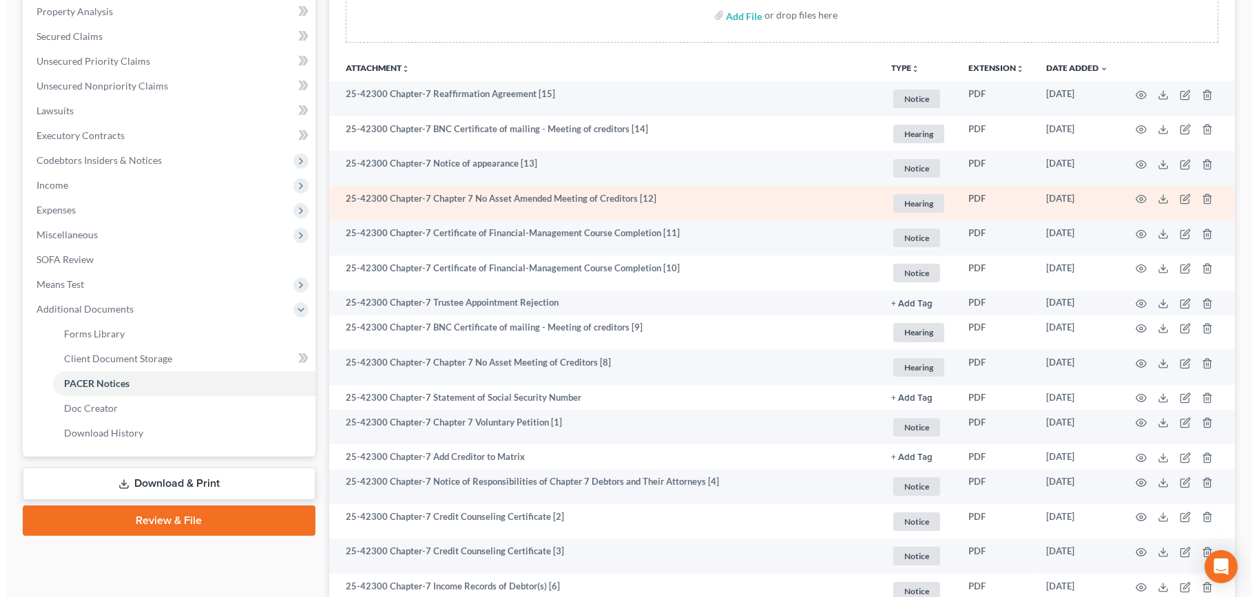
scroll to position [0, 0]
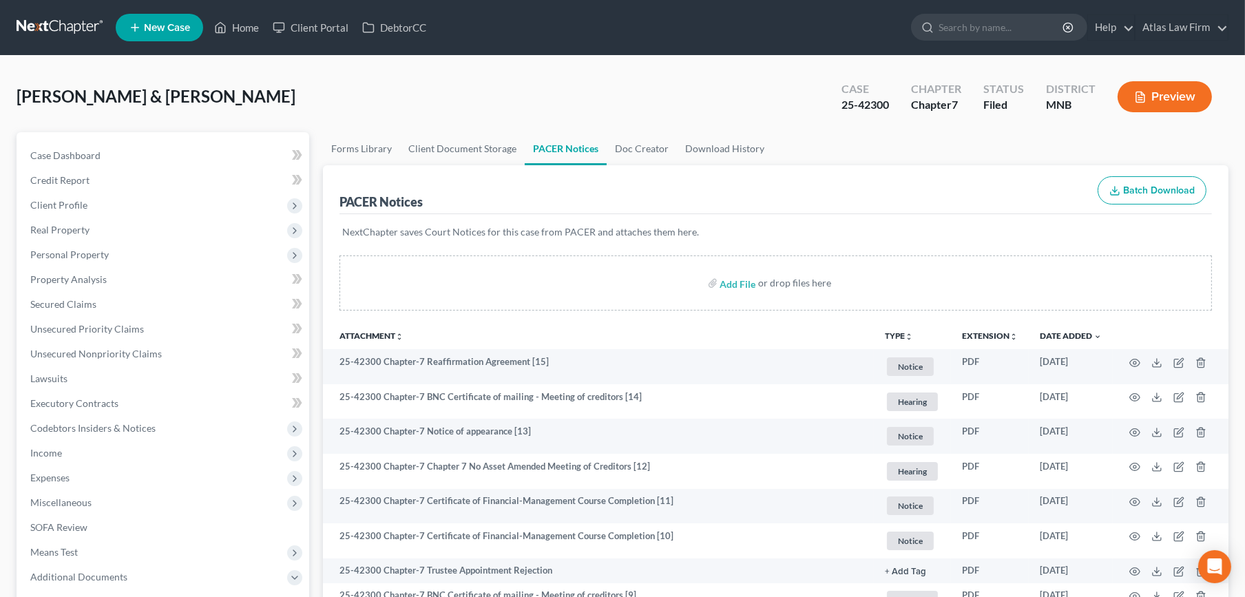
click at [1157, 90] on button "Preview" at bounding box center [1165, 96] width 94 height 31
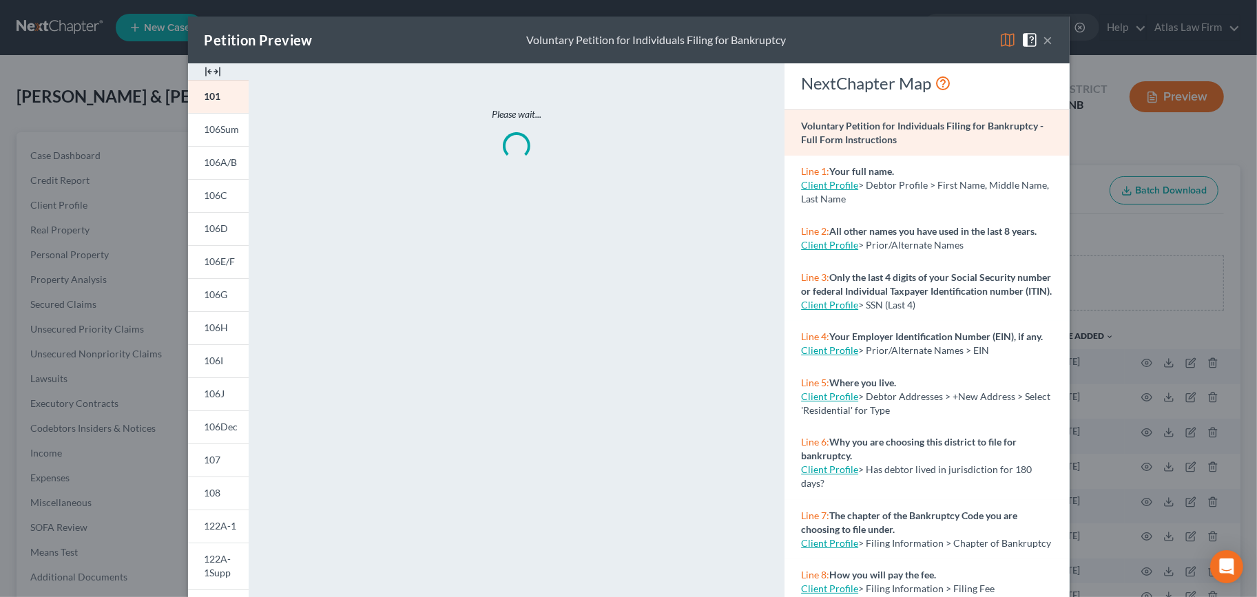
click at [999, 38] on img at bounding box center [1007, 40] width 17 height 17
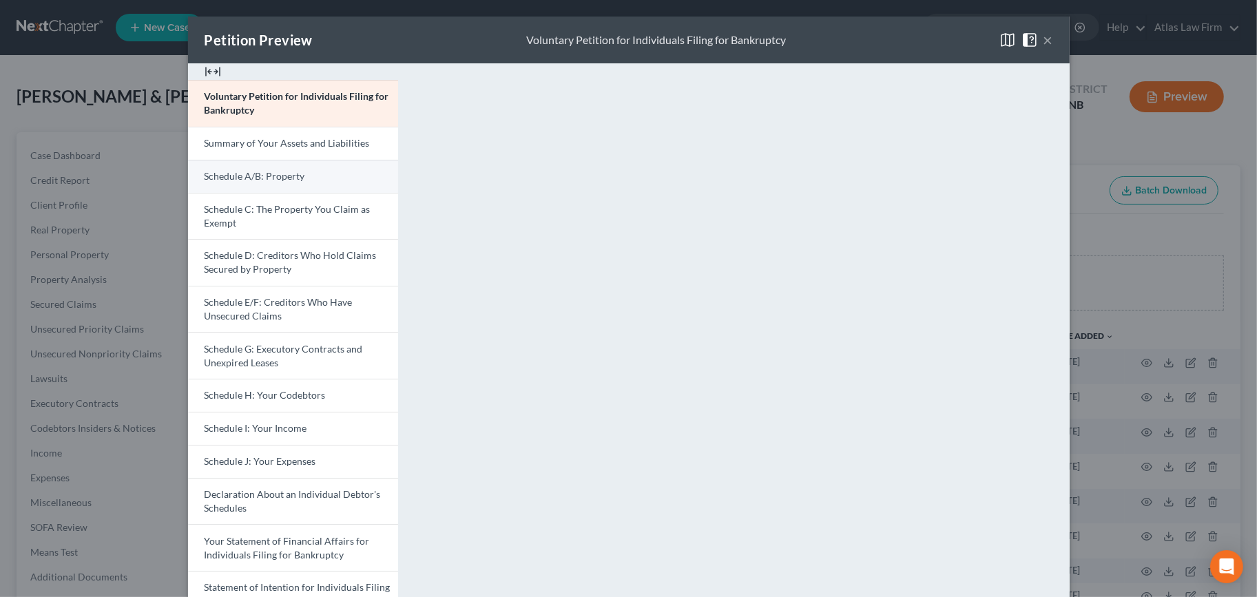
click at [324, 180] on link "Schedule A/B: Property" at bounding box center [293, 176] width 210 height 33
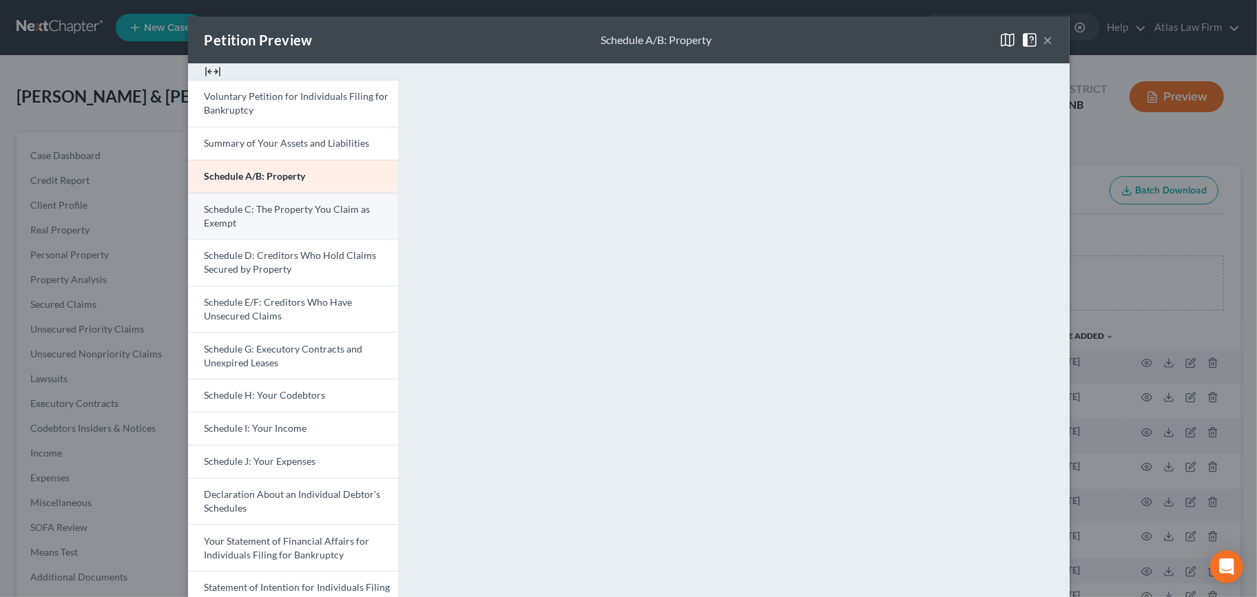
click at [238, 207] on span "Schedule C: The Property You Claim as Exempt" at bounding box center [288, 215] width 166 height 25
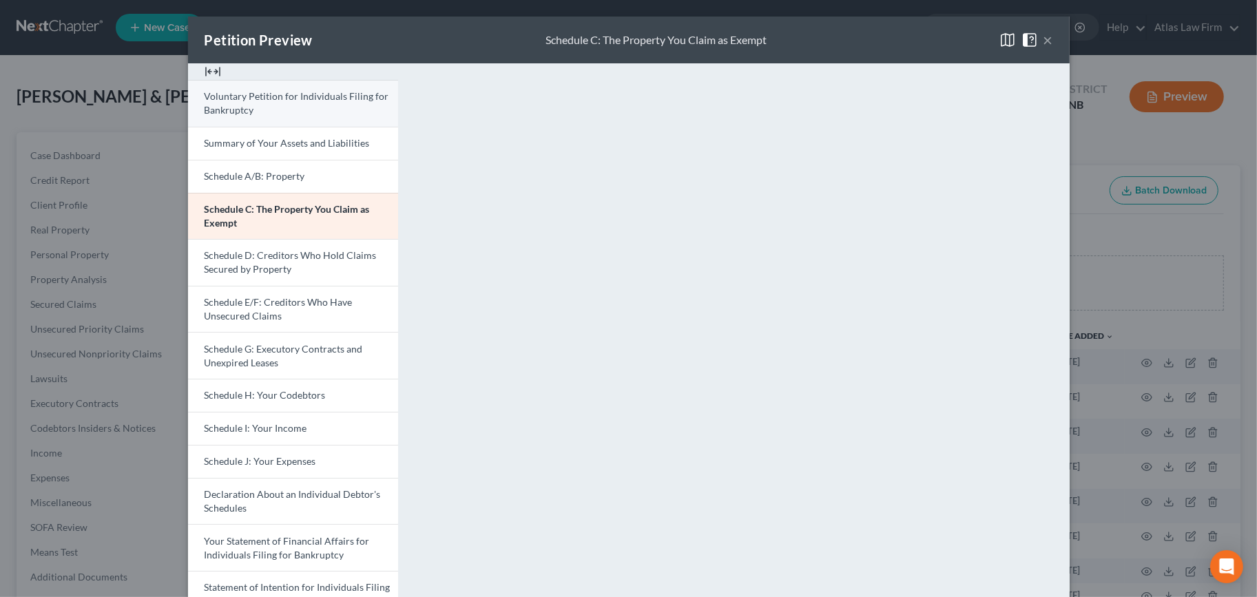
click at [283, 97] on span "Voluntary Petition for Individuals Filing for Bankruptcy" at bounding box center [297, 102] width 185 height 25
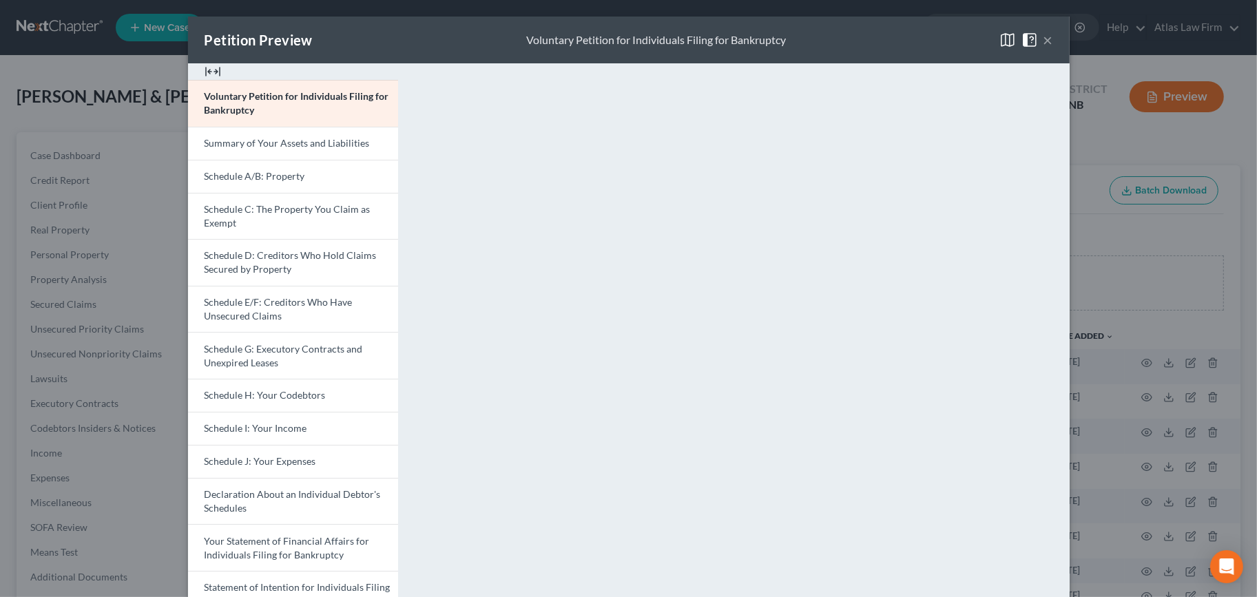
click at [1044, 37] on button "×" at bounding box center [1049, 40] width 10 height 17
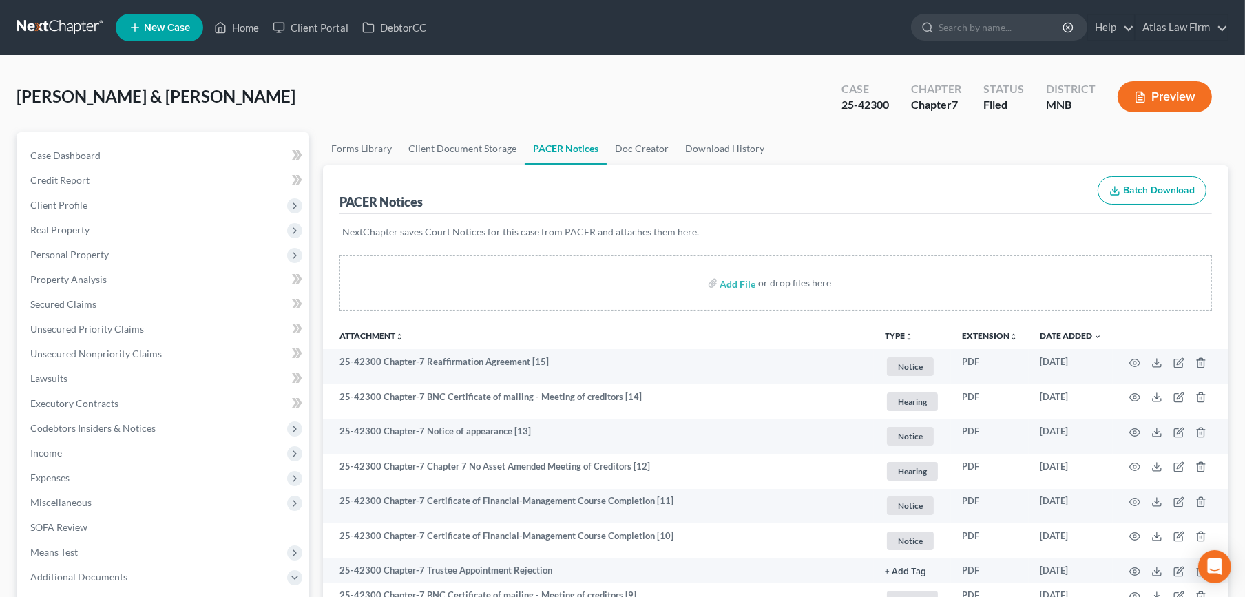
drag, startPoint x: 0, startPoint y: 171, endPoint x: -2, endPoint y: 191, distance: 20.8
click at [0, 191] on html "Home New Case Client Portal DebtorCC Atlas Law Firm [EMAIL_ADDRESS][DOMAIN_NAME…" at bounding box center [622, 509] width 1245 height 1019
